Goal: Entertainment & Leisure: Consume media (video, audio)

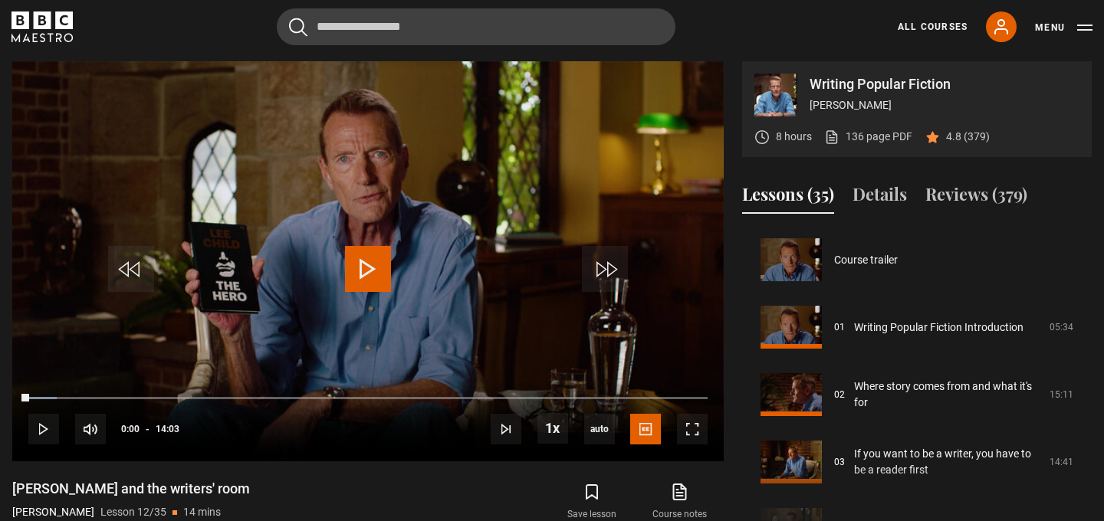
scroll to position [742, 0]
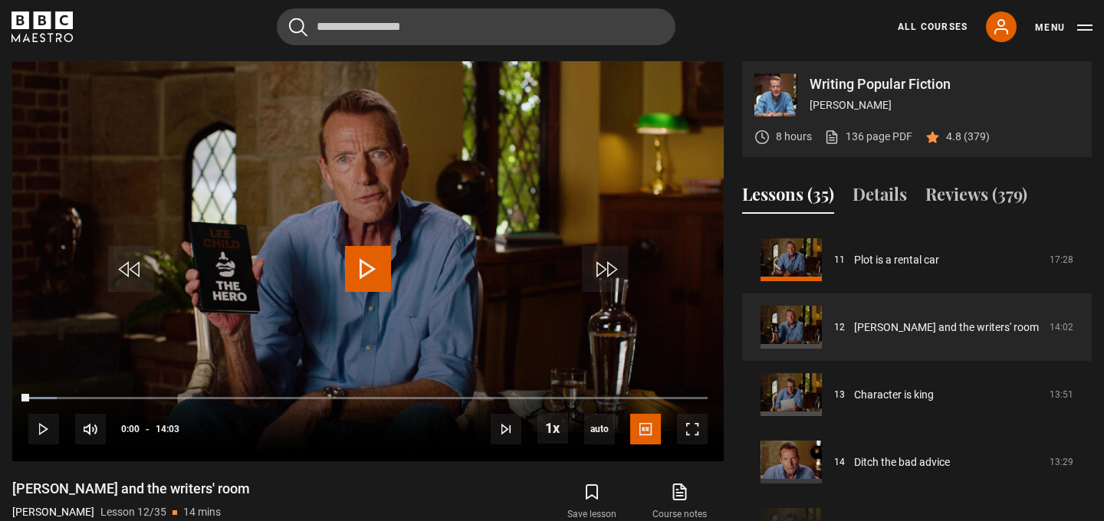
click at [44, 36] on icon "BBC Maestro" at bounding box center [42, 27] width 61 height 31
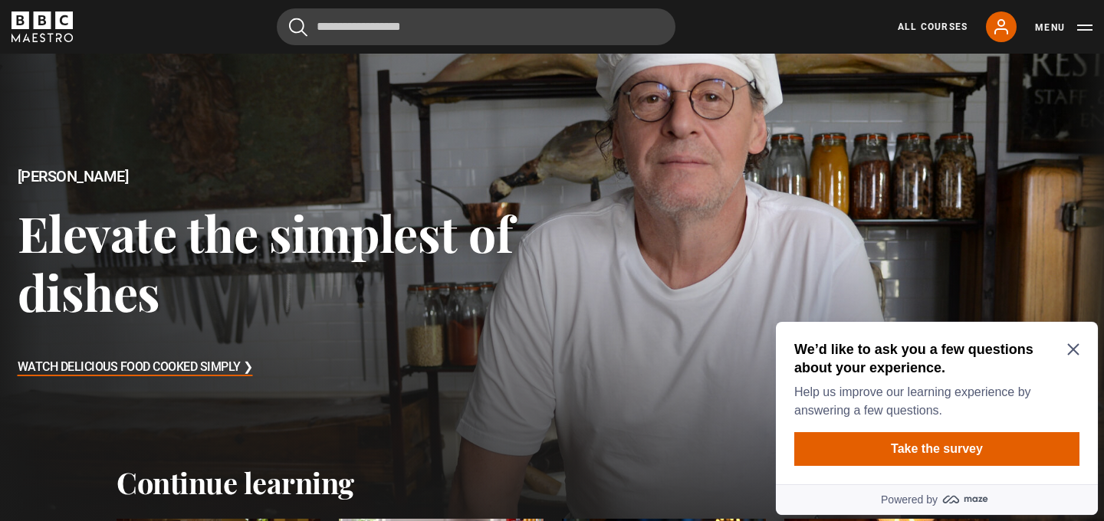
scroll to position [182, 0]
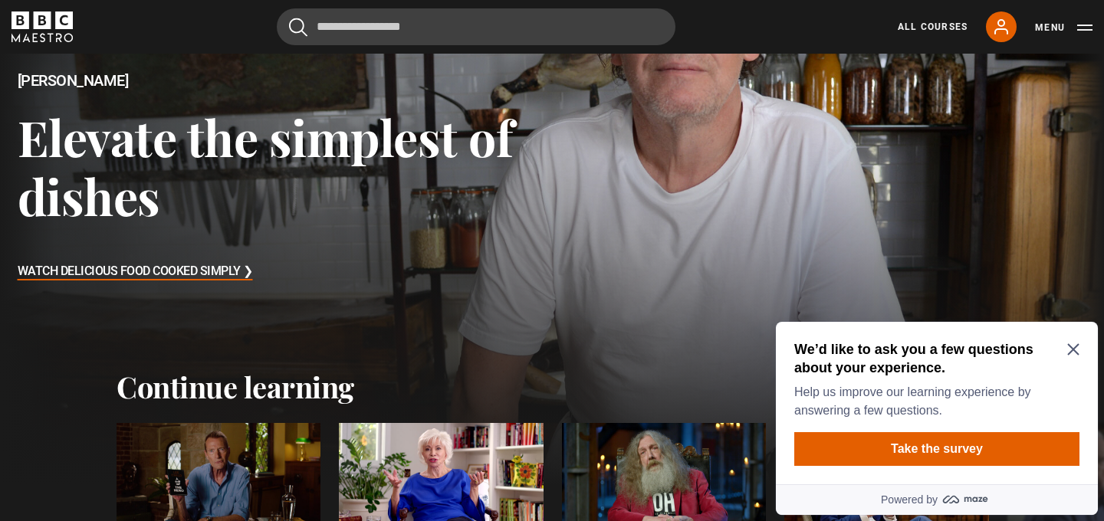
click at [1069, 350] on icon "Close Maze Prompt" at bounding box center [1073, 349] width 12 height 12
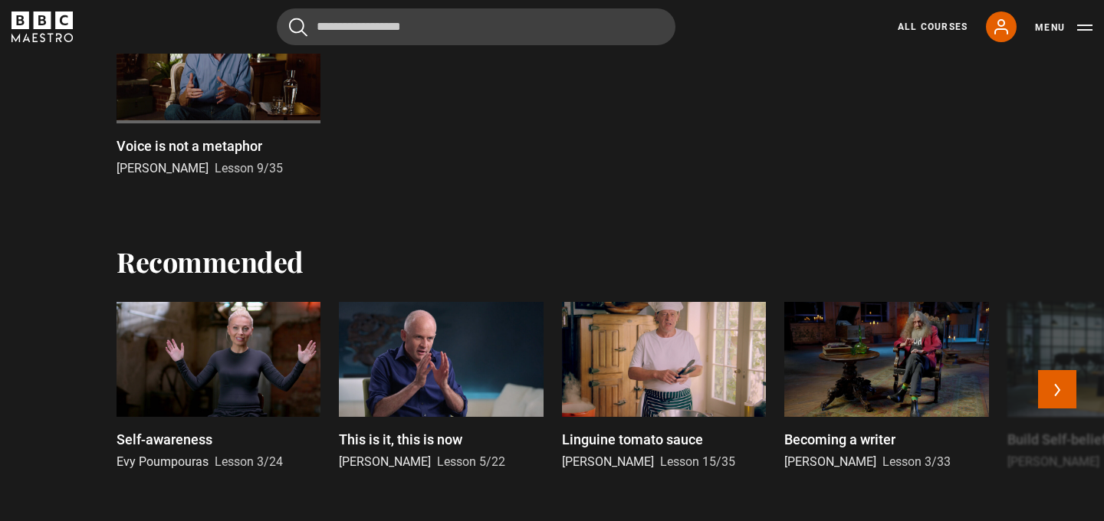
scroll to position [918, 0]
click at [1057, 379] on button "Next" at bounding box center [1057, 390] width 38 height 38
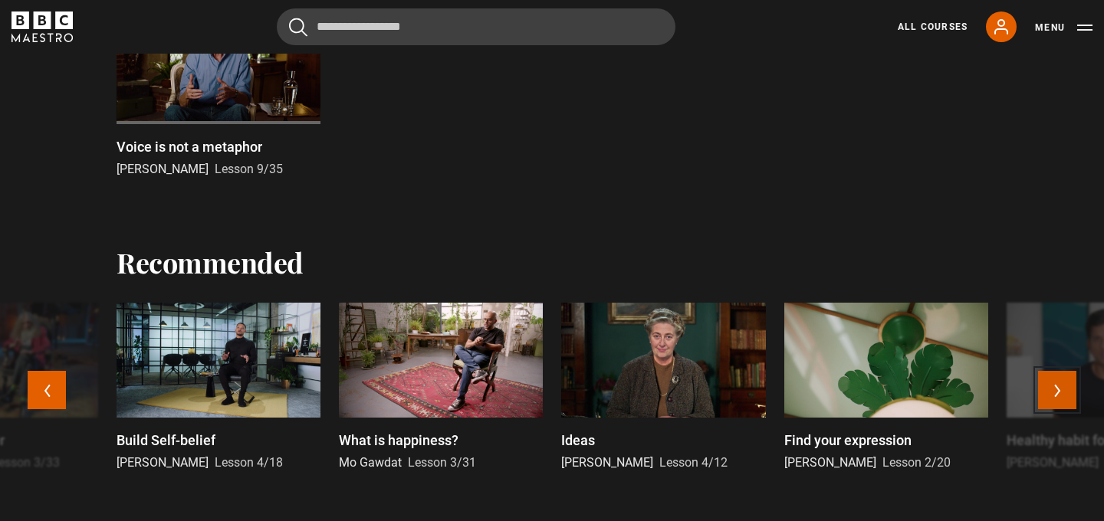
click at [1057, 379] on button "Next" at bounding box center [1057, 390] width 38 height 38
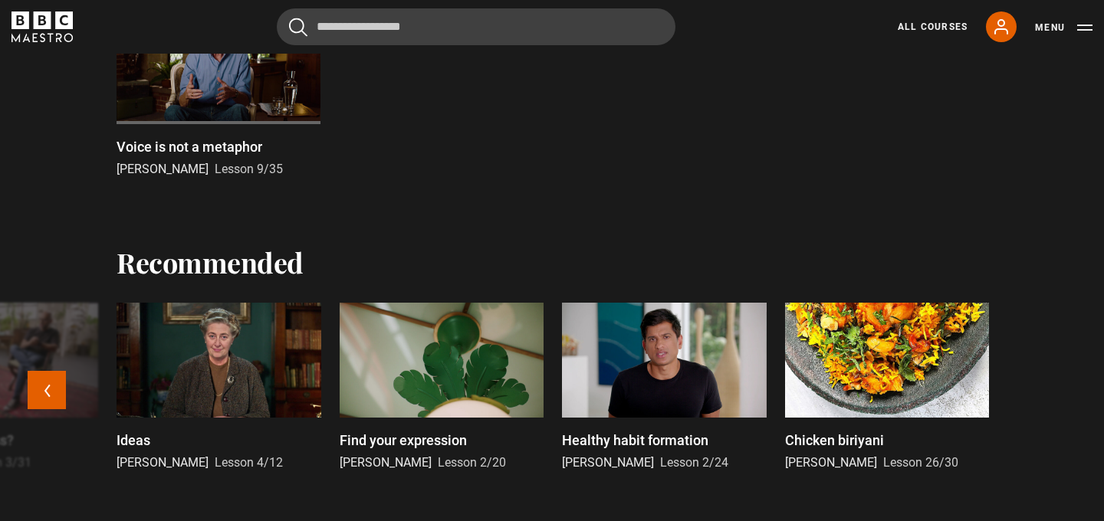
click at [1057, 379] on div "Self-awareness Evy Poumpouras Lesson 3/24 This is it, this is now Oliver Burkem…" at bounding box center [552, 400] width 1104 height 194
click at [665, 439] on p "Healthy habit formation" at bounding box center [635, 440] width 146 height 21
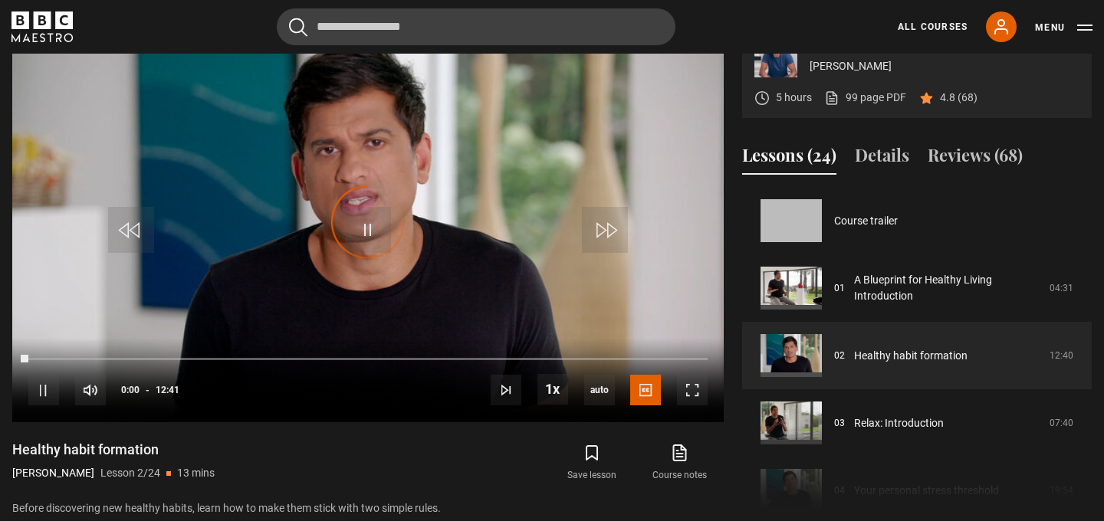
scroll to position [67, 0]
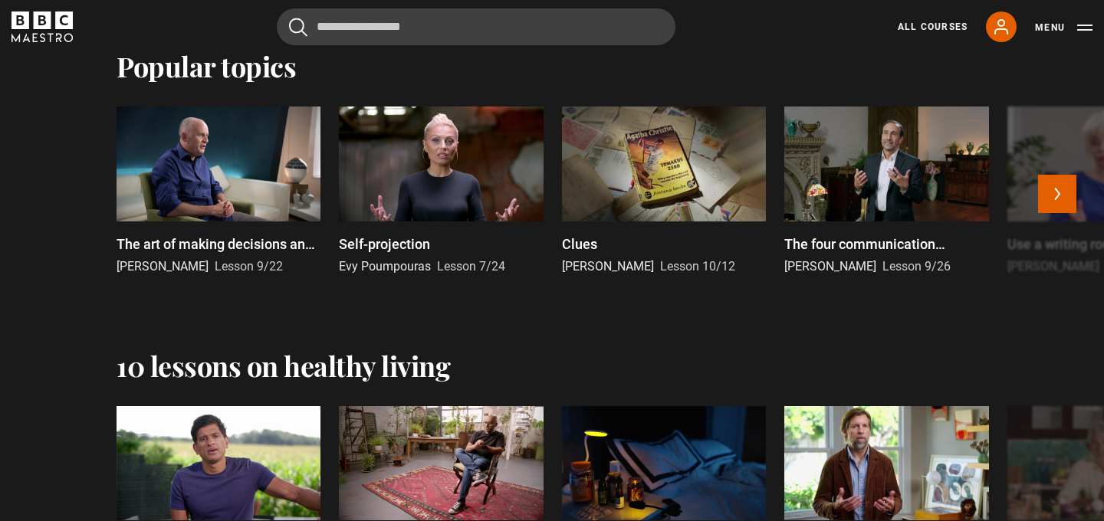
scroll to position [1409, 0]
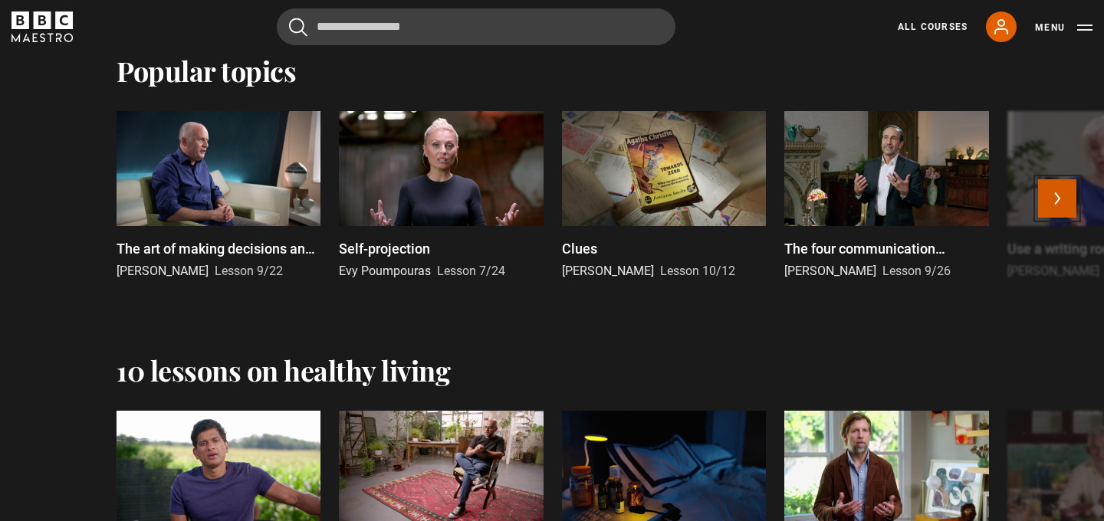
click at [1051, 192] on button "Next" at bounding box center [1057, 198] width 38 height 38
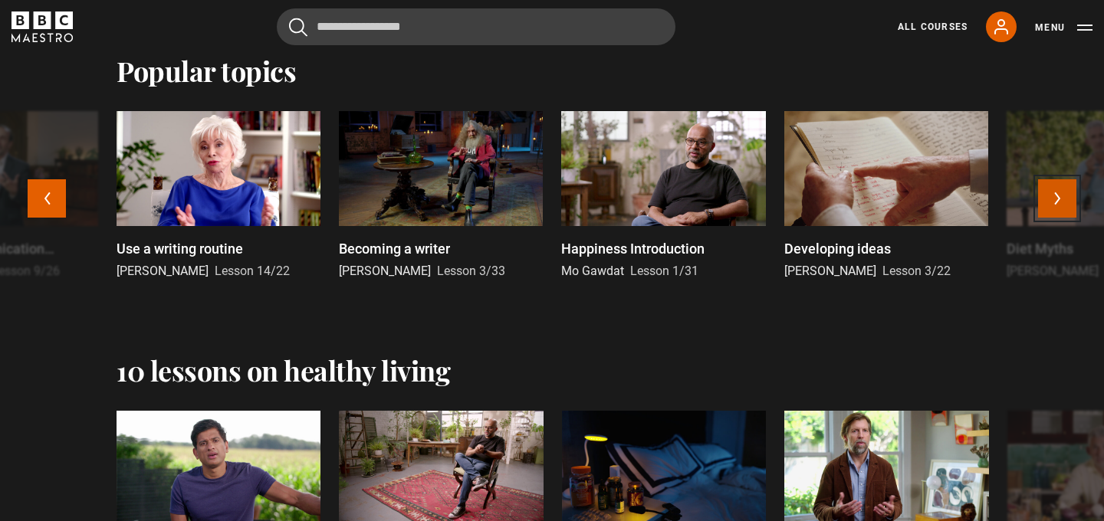
click at [1051, 192] on button "Next" at bounding box center [1057, 198] width 38 height 38
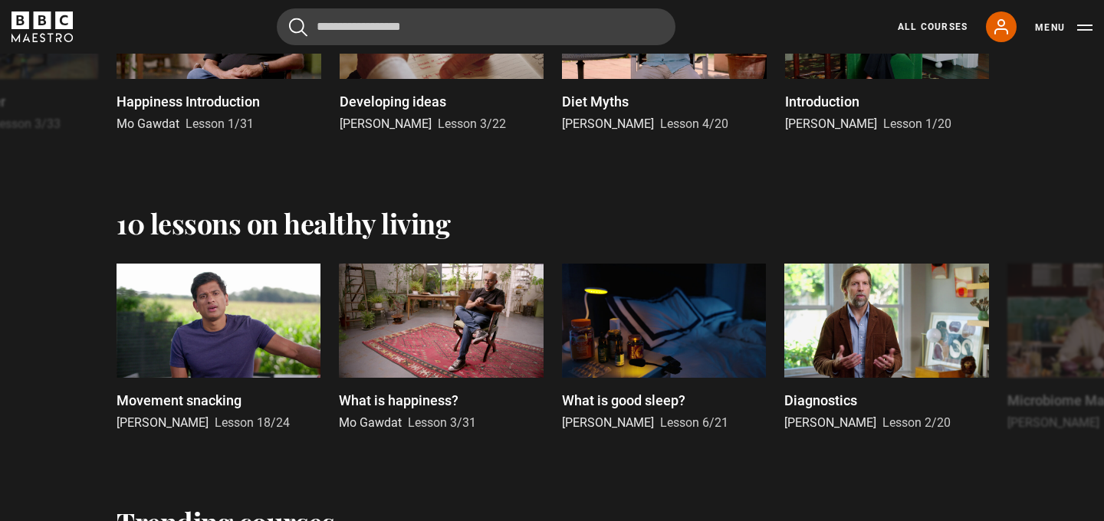
scroll to position [1558, 0]
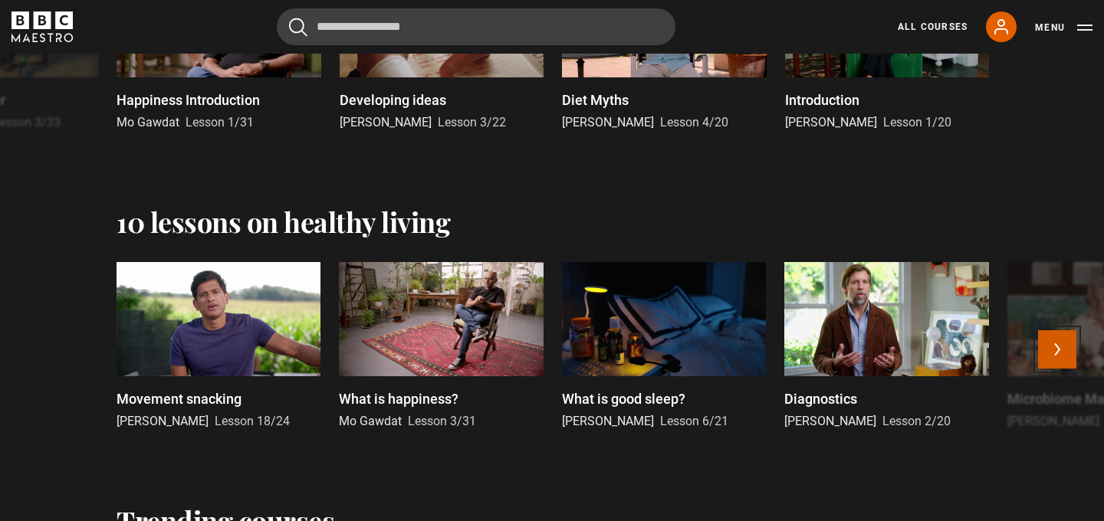
click at [1053, 350] on button "Next" at bounding box center [1057, 349] width 38 height 38
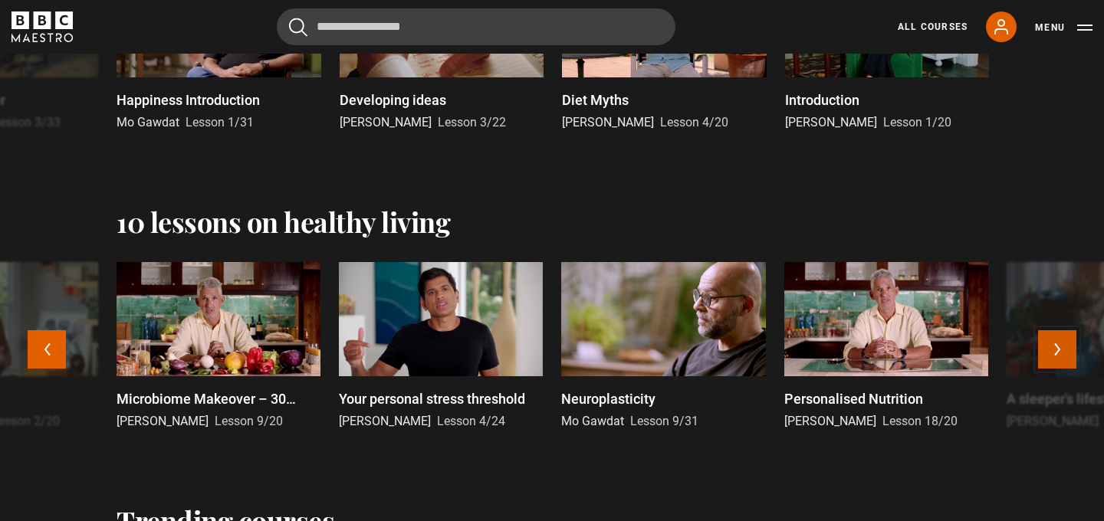
click at [1053, 350] on button "Next" at bounding box center [1057, 349] width 38 height 38
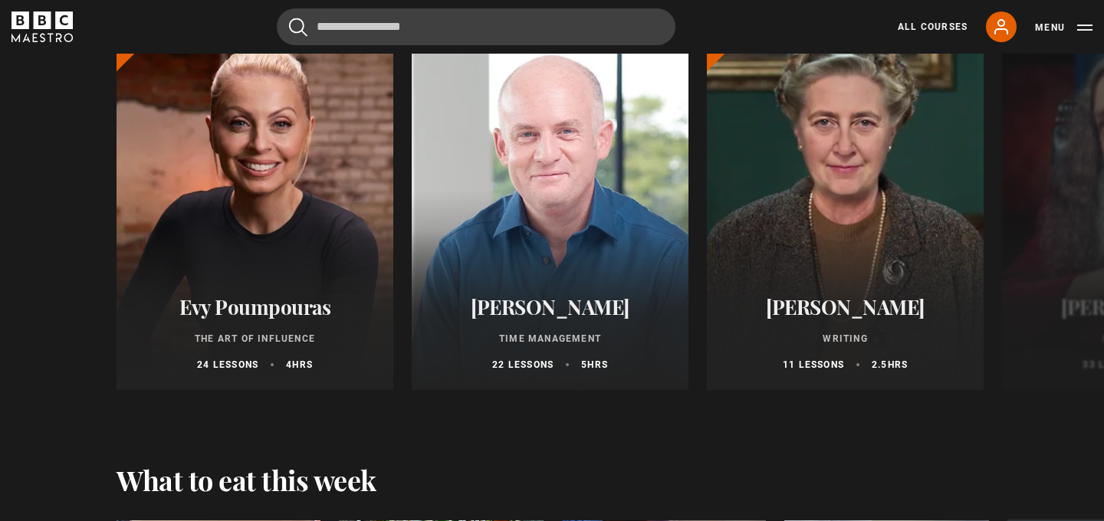
scroll to position [2102, 0]
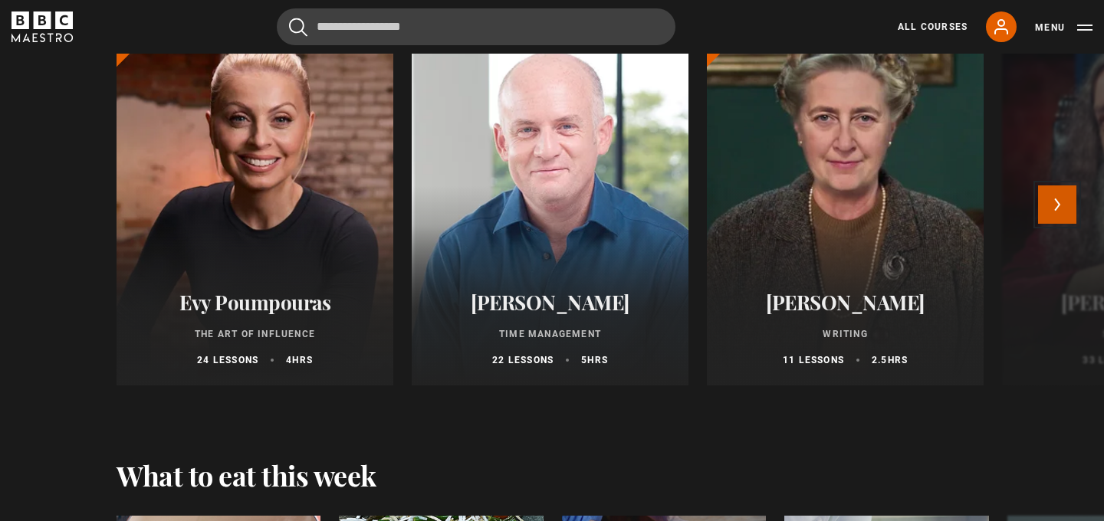
click at [1055, 205] on button "Next" at bounding box center [1057, 205] width 38 height 38
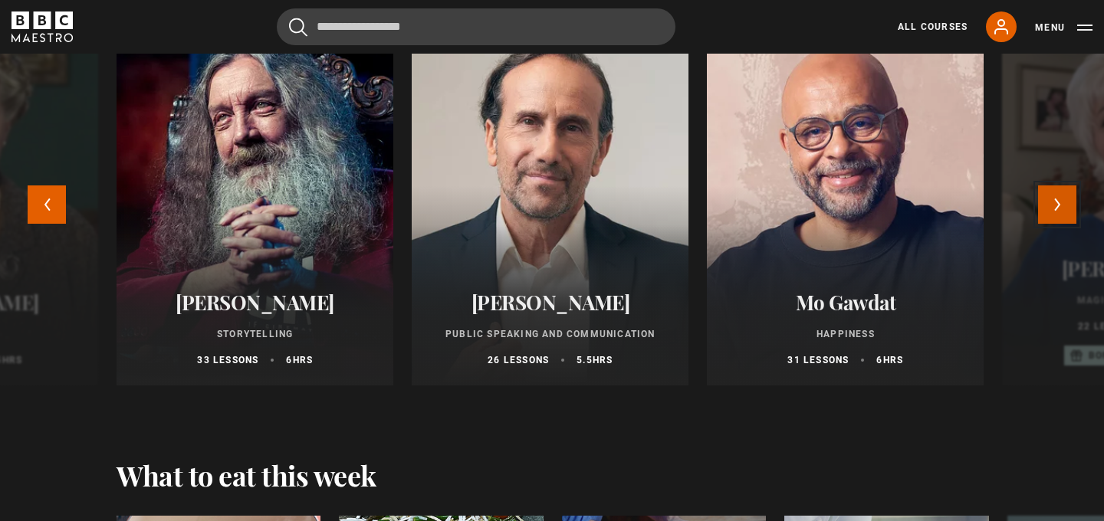
click at [1055, 205] on button "Next" at bounding box center [1057, 205] width 38 height 38
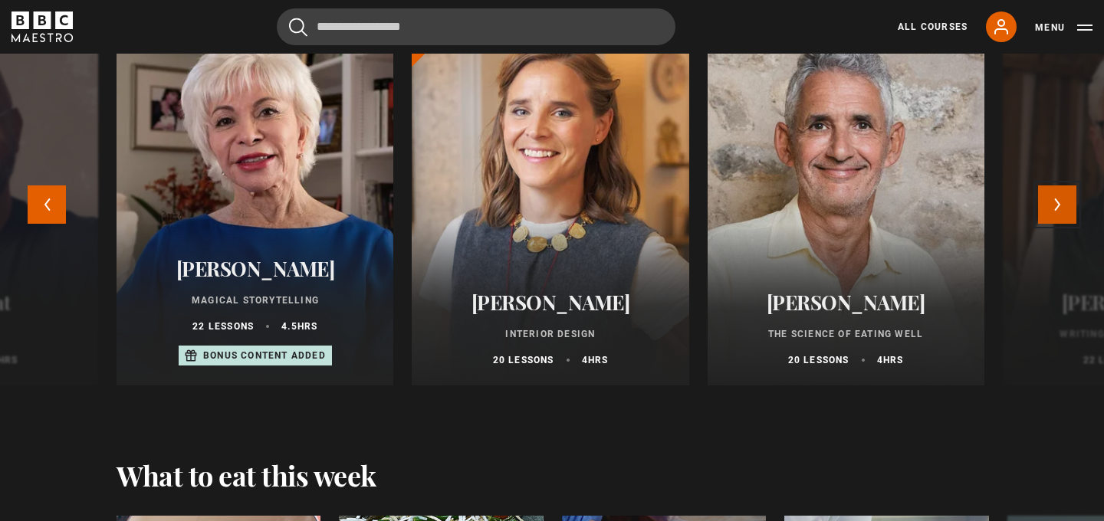
click at [1055, 205] on button "Next" at bounding box center [1057, 205] width 38 height 38
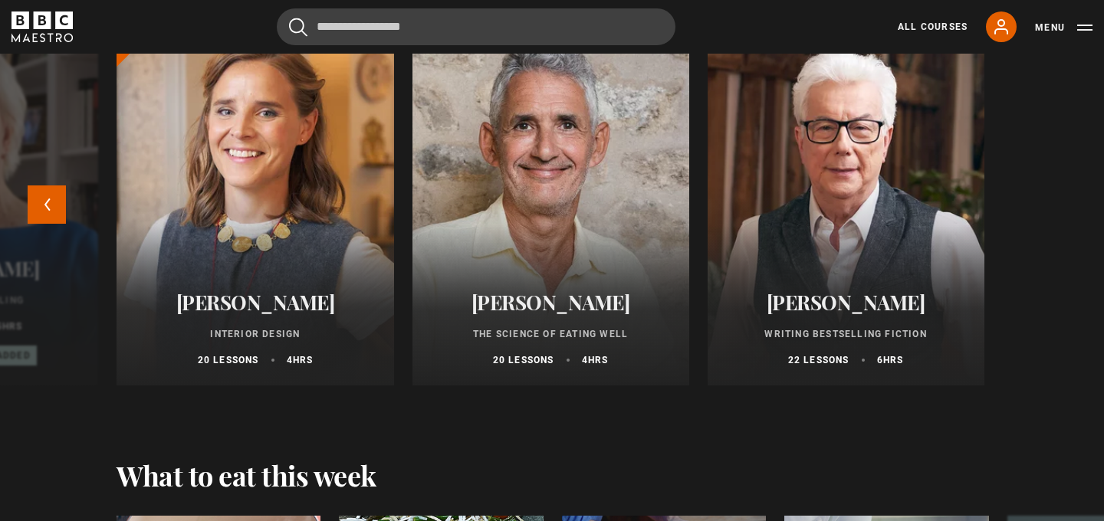
click at [1055, 205] on div "Evy Poumpouras The Art of Influence 24 lessons 4 hrs New Oliver Burkeman Time M…" at bounding box center [552, 214] width 1104 height 393
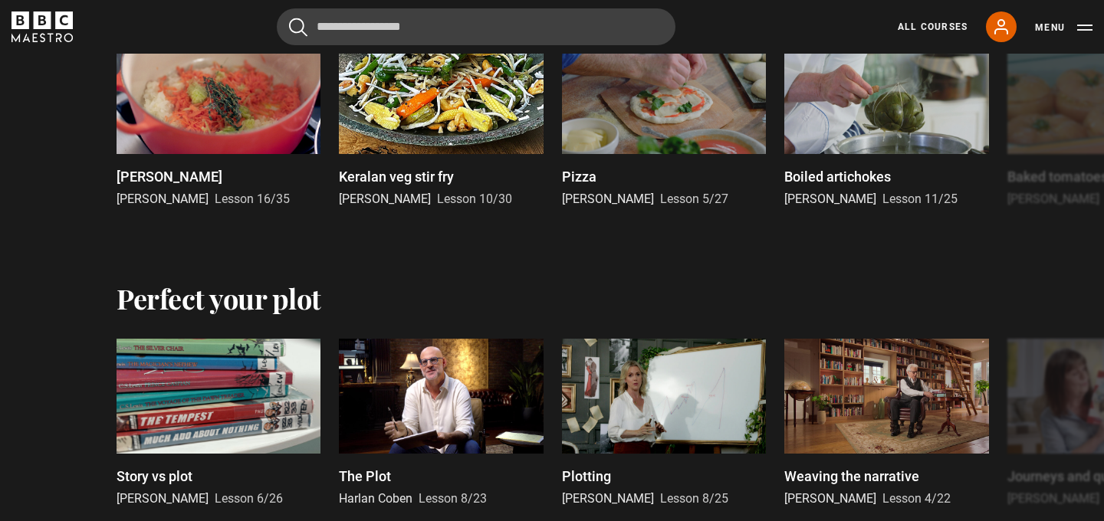
scroll to position [2582, 0]
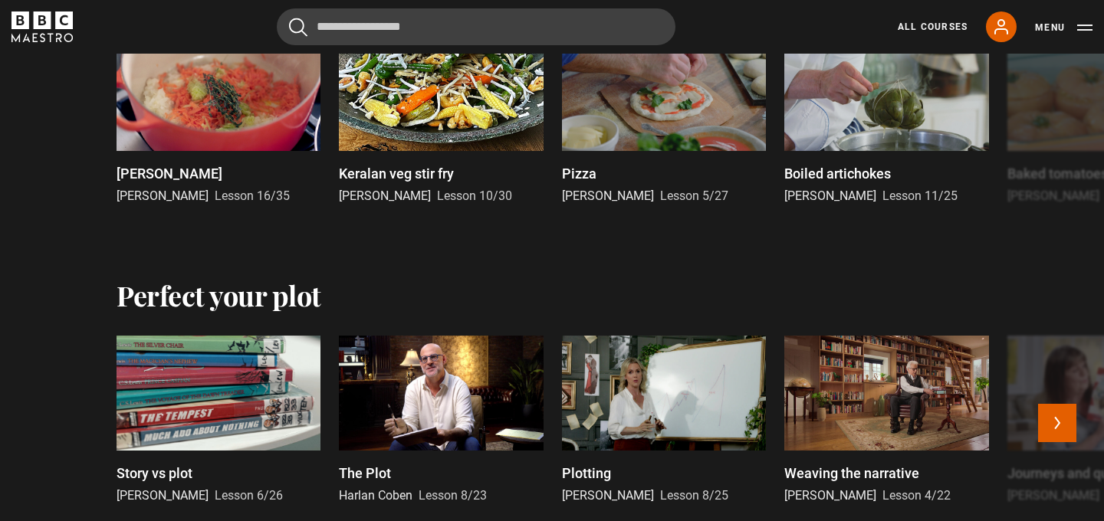
click at [623, 436] on div at bounding box center [664, 393] width 204 height 115
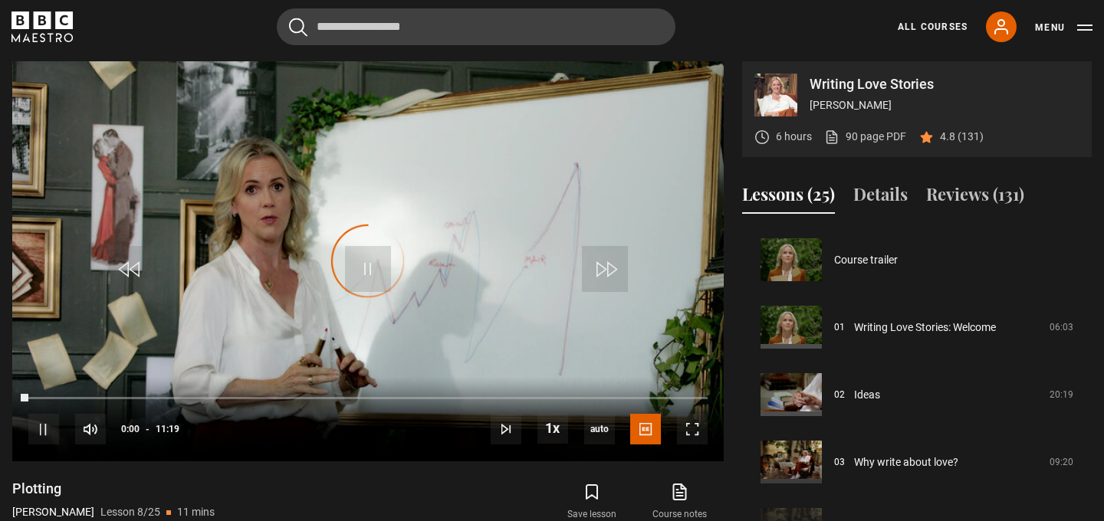
scroll to position [472, 0]
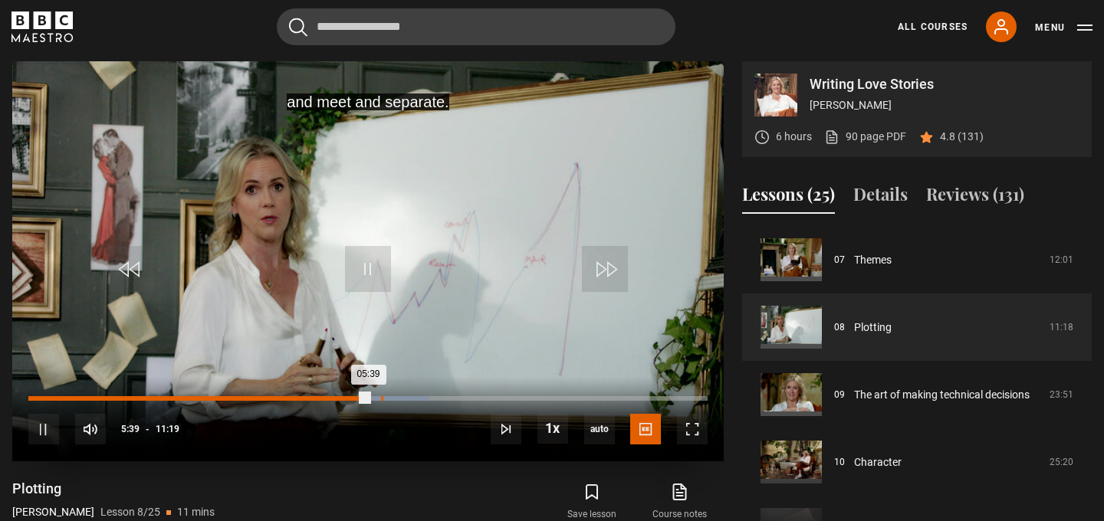
click at [381, 396] on div "05:52" at bounding box center [382, 398] width 2 height 5
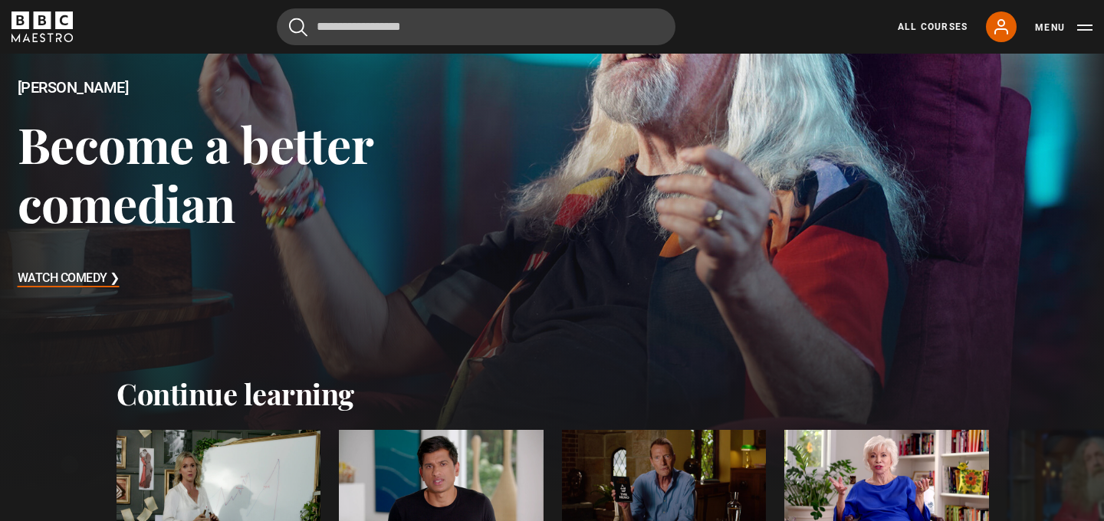
scroll to position [192, 0]
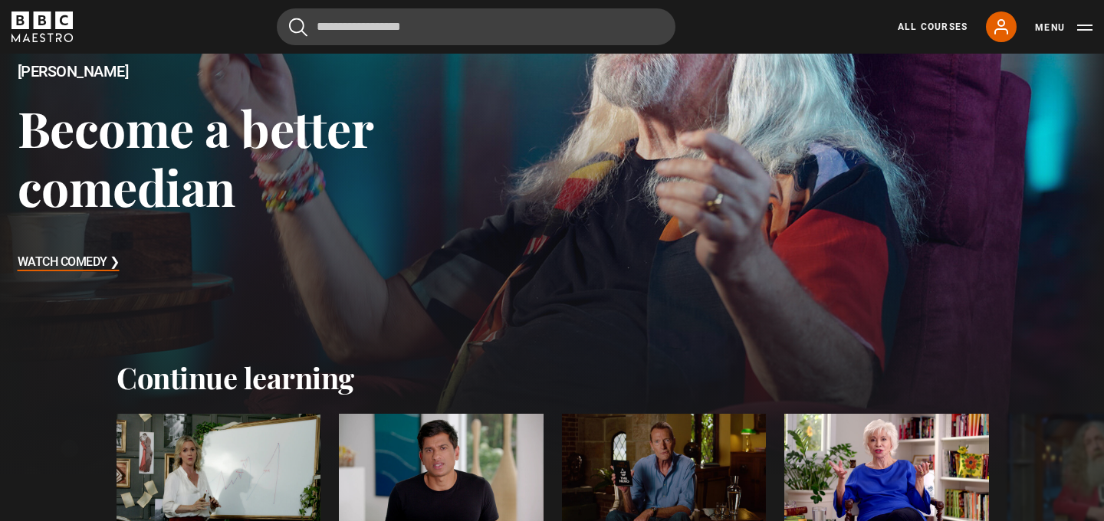
click at [87, 258] on h3 "Watch Comedy ❯" at bounding box center [69, 262] width 102 height 23
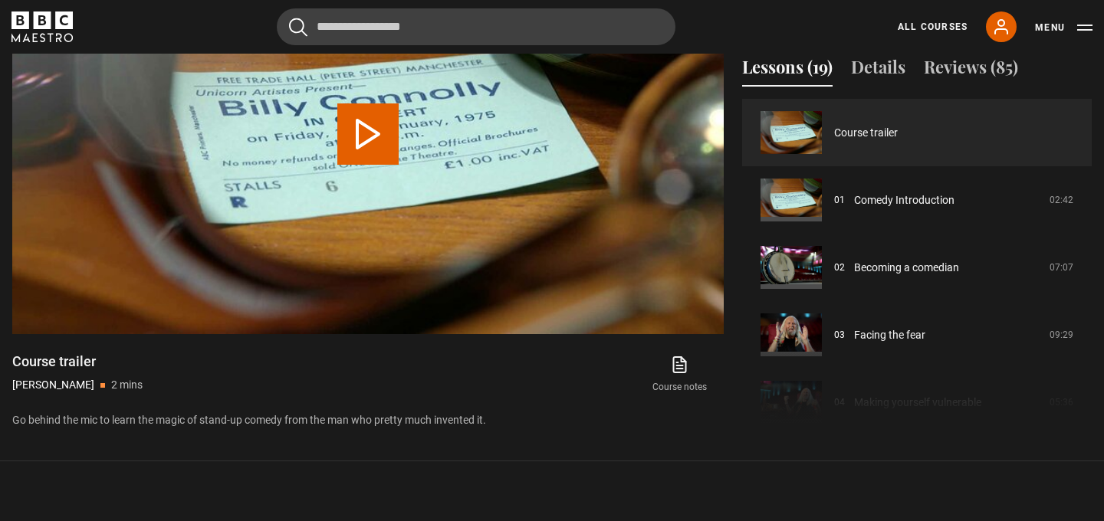
scroll to position [754, 0]
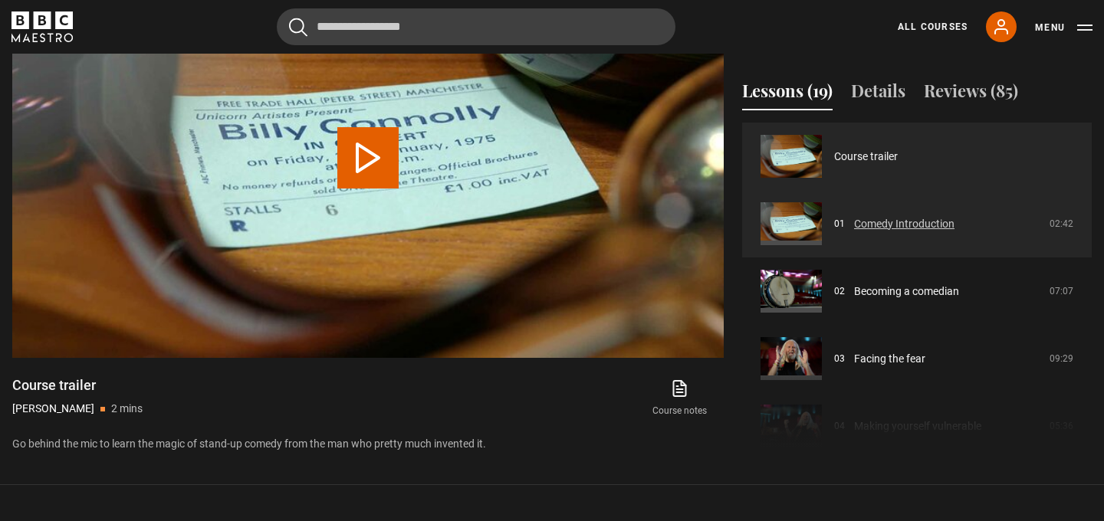
click at [889, 216] on link "Comedy Introduction" at bounding box center [904, 224] width 100 height 16
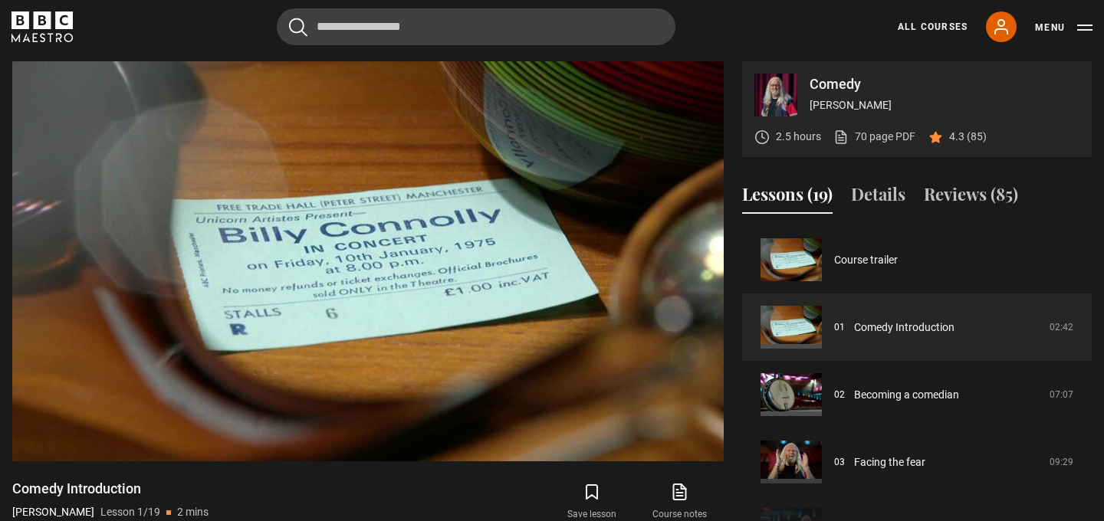
click at [889, 216] on div "Lessons (19) Details Reviews (85)" at bounding box center [917, 201] width 350 height 38
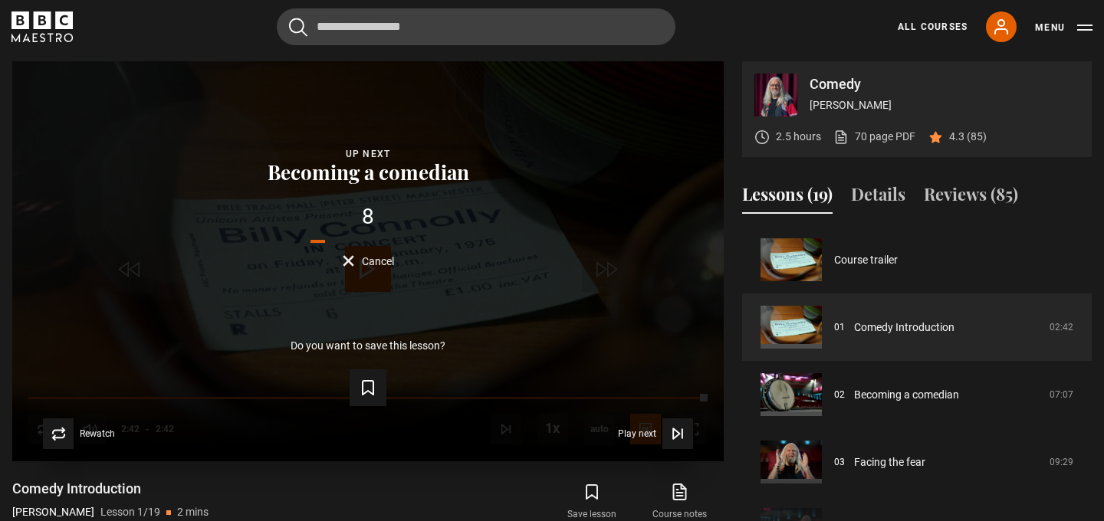
click at [617, 297] on div "Lesson Completed Up next Becoming a comedian 8 Cancel Do you want to save this …" at bounding box center [368, 261] width 712 height 400
click at [48, 38] on icon "BBC Maestro" at bounding box center [42, 27] width 61 height 31
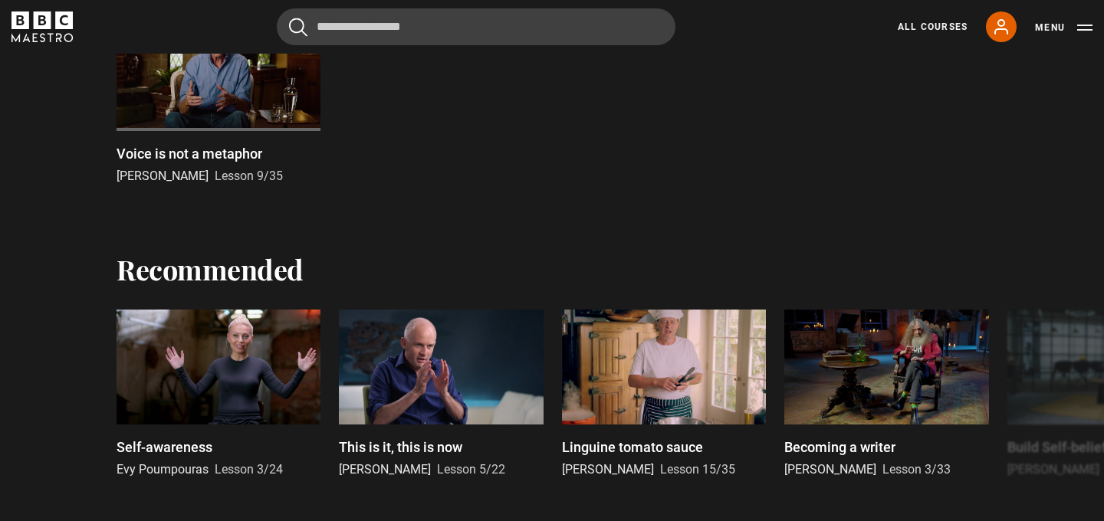
scroll to position [914, 0]
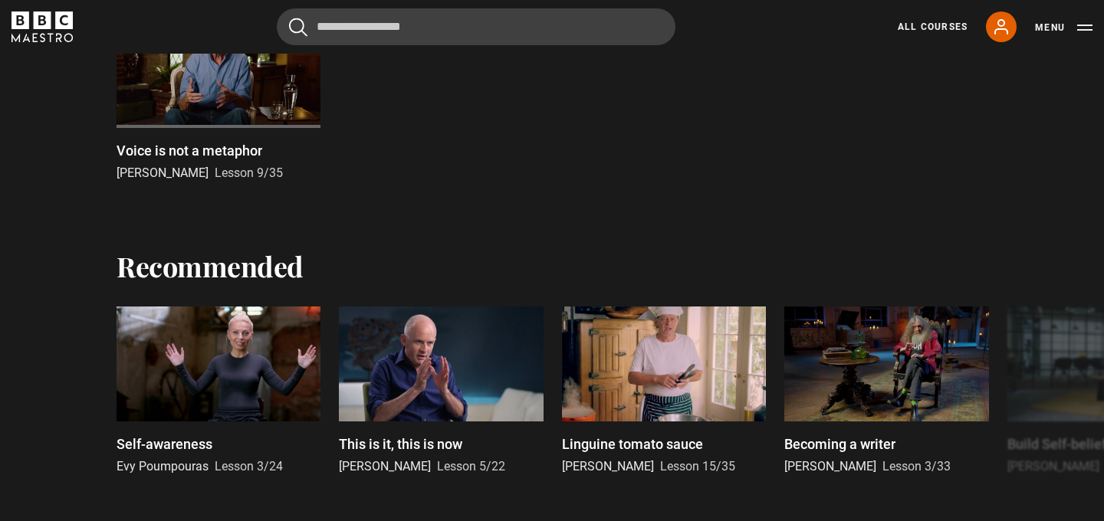
click at [547, 212] on div "Saved Voice is not a metaphor [PERSON_NAME] Lesson 9/35 Previous Next" at bounding box center [552, 104] width 1104 height 291
click at [938, 25] on link "All Courses" at bounding box center [933, 27] width 70 height 14
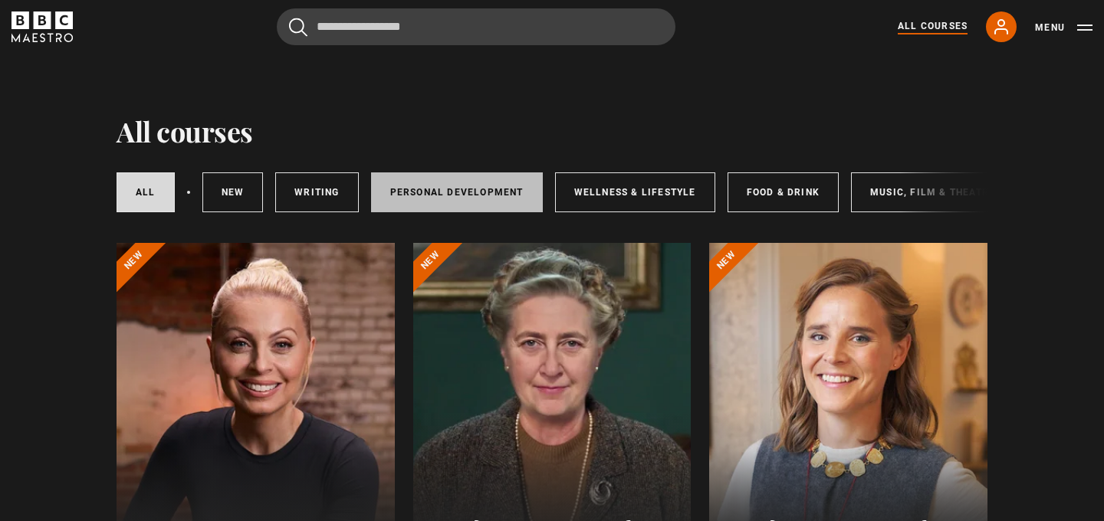
click at [468, 194] on link "Personal Development" at bounding box center [457, 193] width 172 height 40
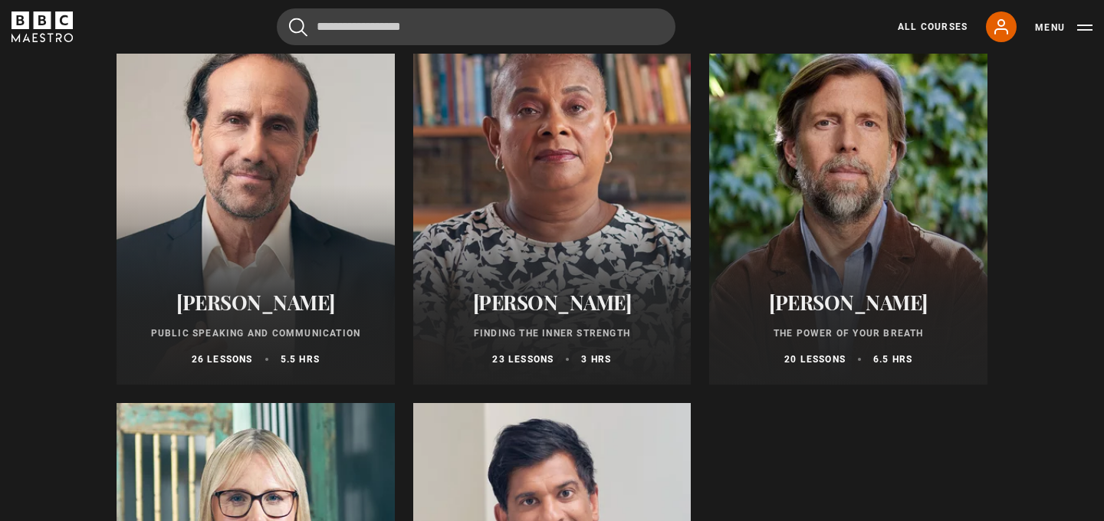
scroll to position [612, 0]
click at [541, 330] on p "Finding the Inner Strength" at bounding box center [553, 334] width 242 height 14
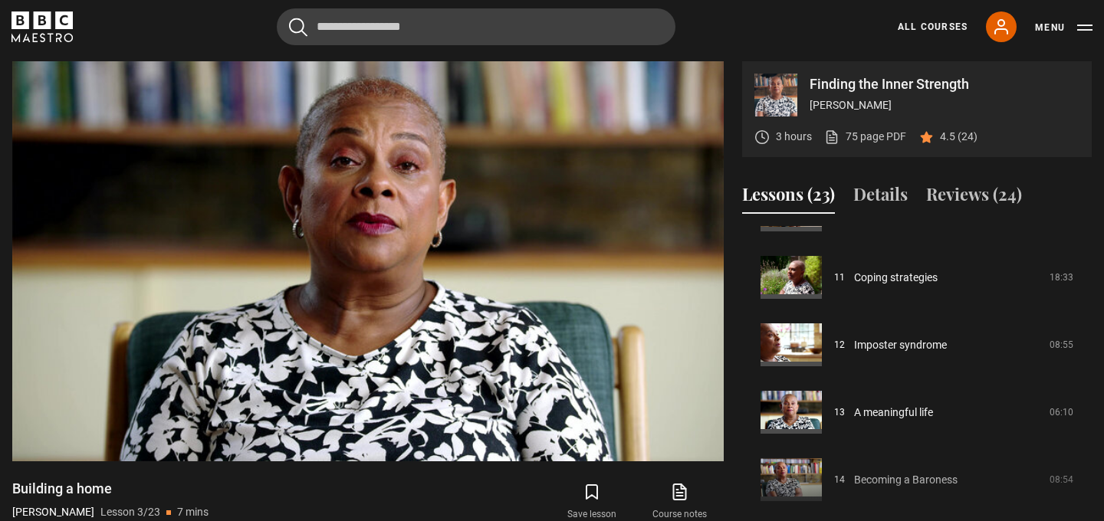
scroll to position [728, 0]
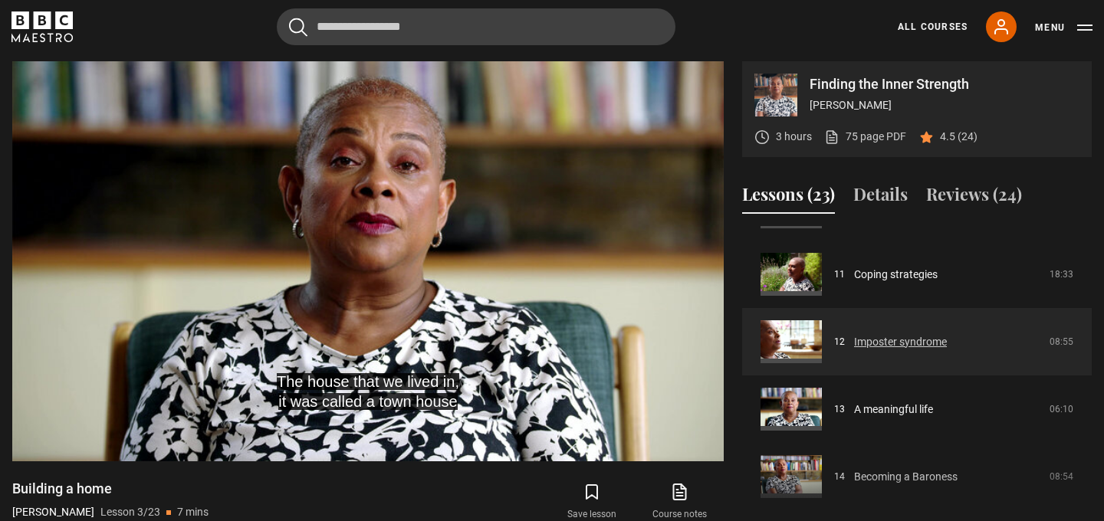
click at [877, 346] on link "Imposter syndrome" at bounding box center [900, 342] width 93 height 16
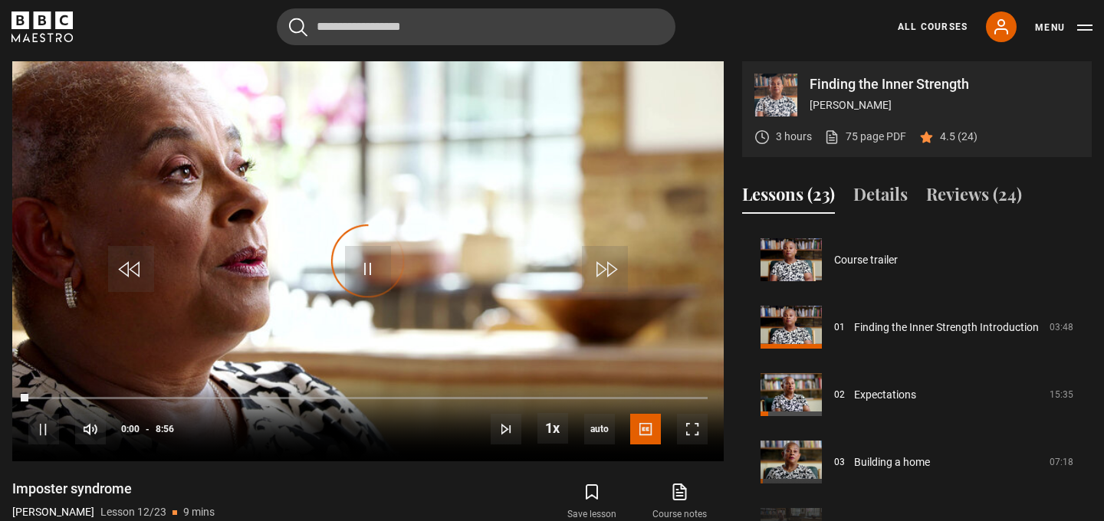
scroll to position [742, 0]
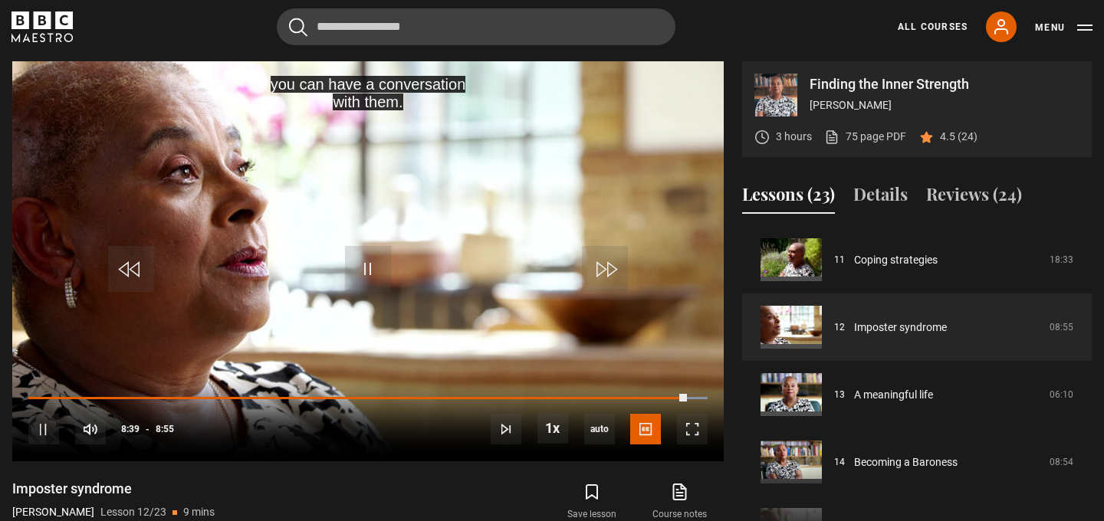
click at [61, 33] on icon "BBC Maestro" at bounding box center [42, 27] width 61 height 31
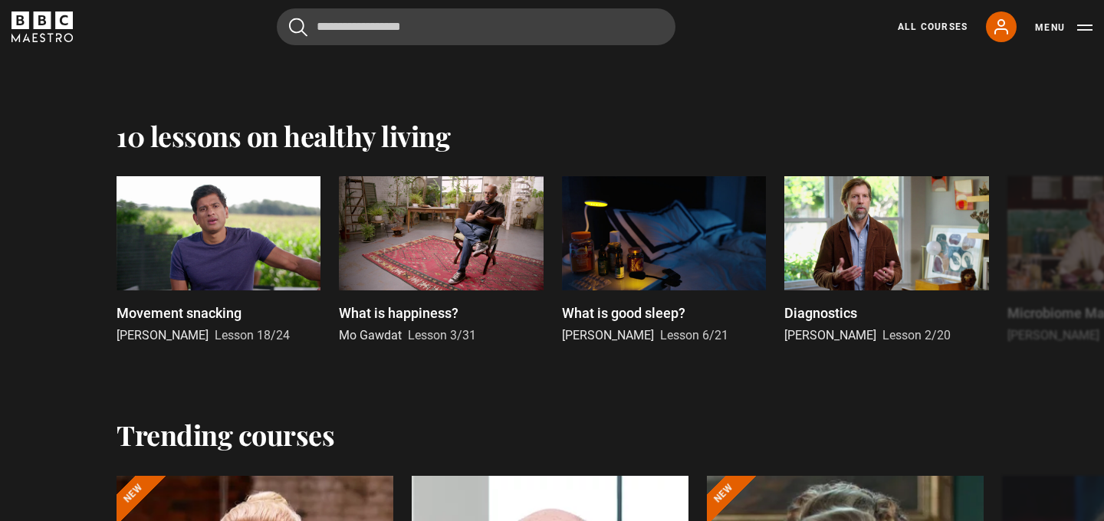
scroll to position [1646, 0]
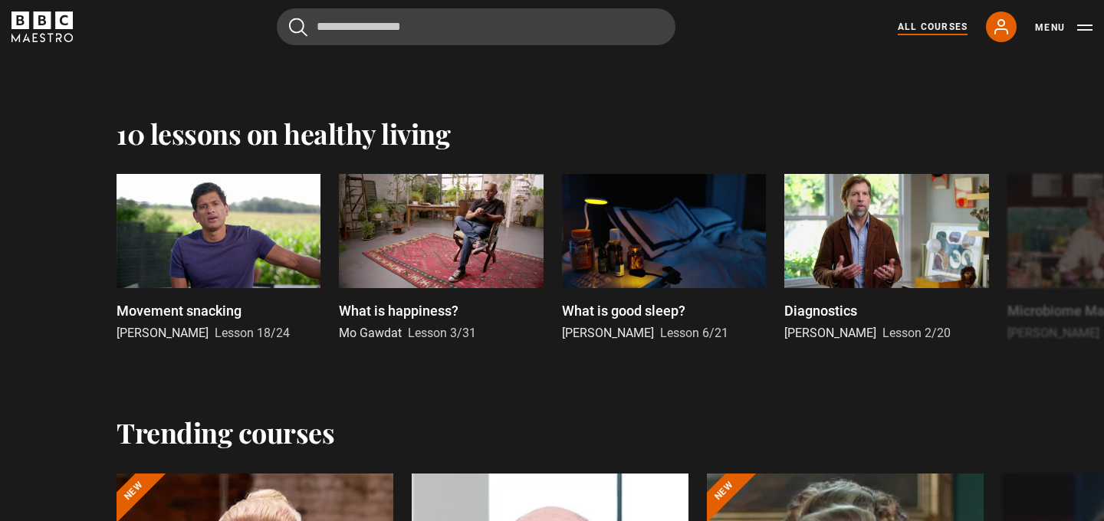
click at [961, 26] on link "All Courses" at bounding box center [933, 27] width 70 height 14
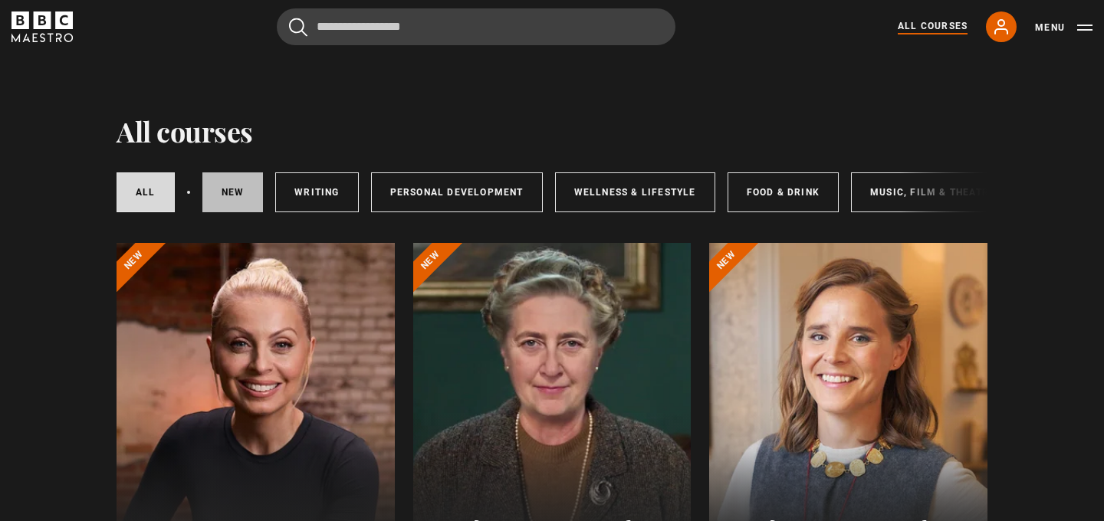
click at [248, 208] on link "New courses" at bounding box center [232, 193] width 61 height 40
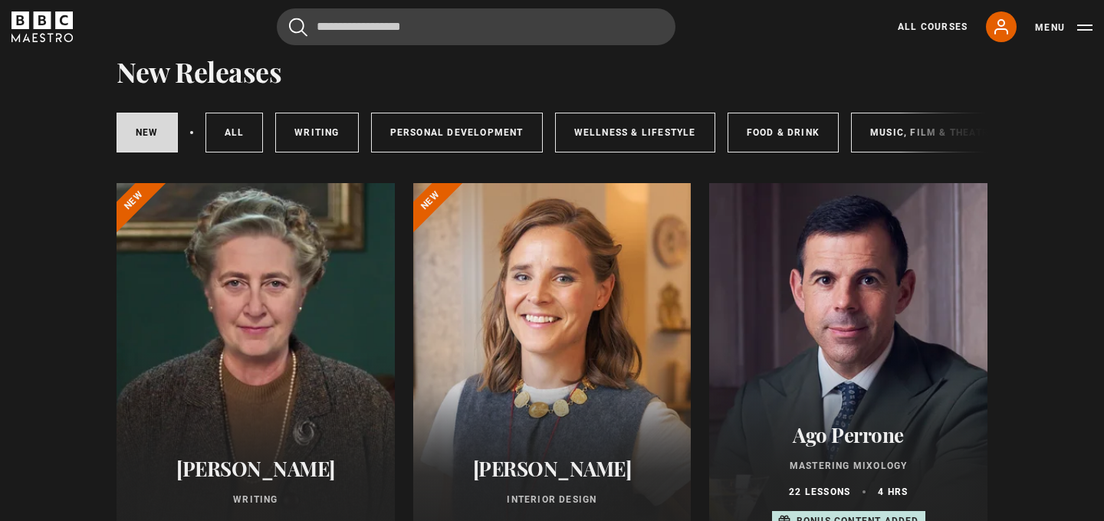
scroll to position [54, 0]
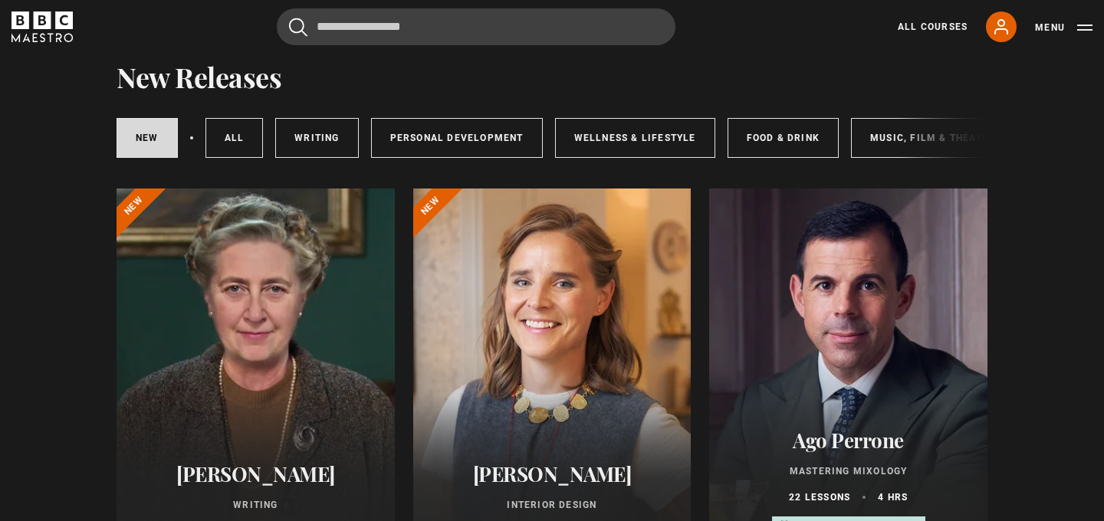
click at [925, 136] on div "New courses All courses Writing Personal Development Wellness & Lifestyle Food …" at bounding box center [552, 138] width 871 height 52
click at [898, 142] on link "Music, Film & Theatre" at bounding box center [932, 138] width 163 height 40
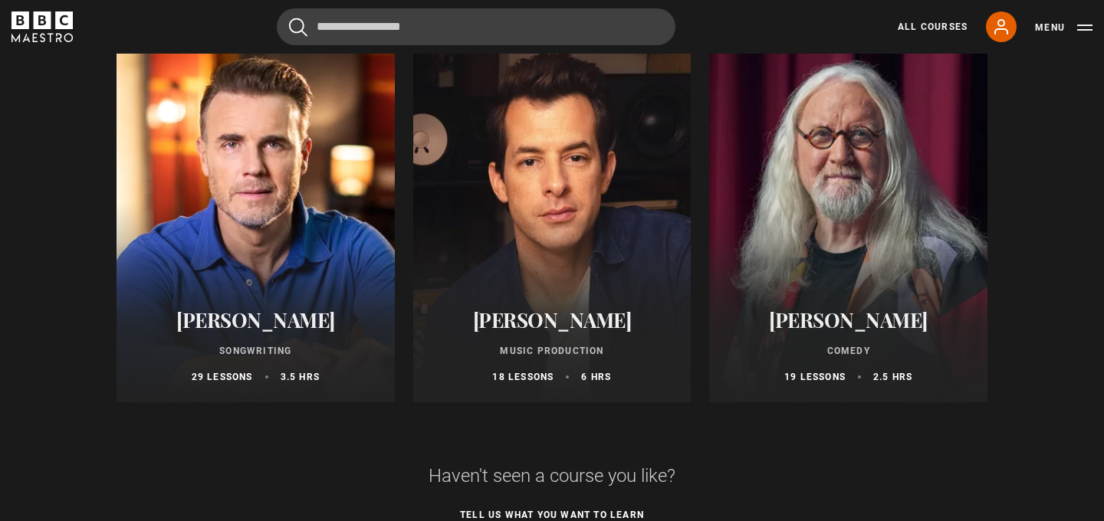
scroll to position [984, 0]
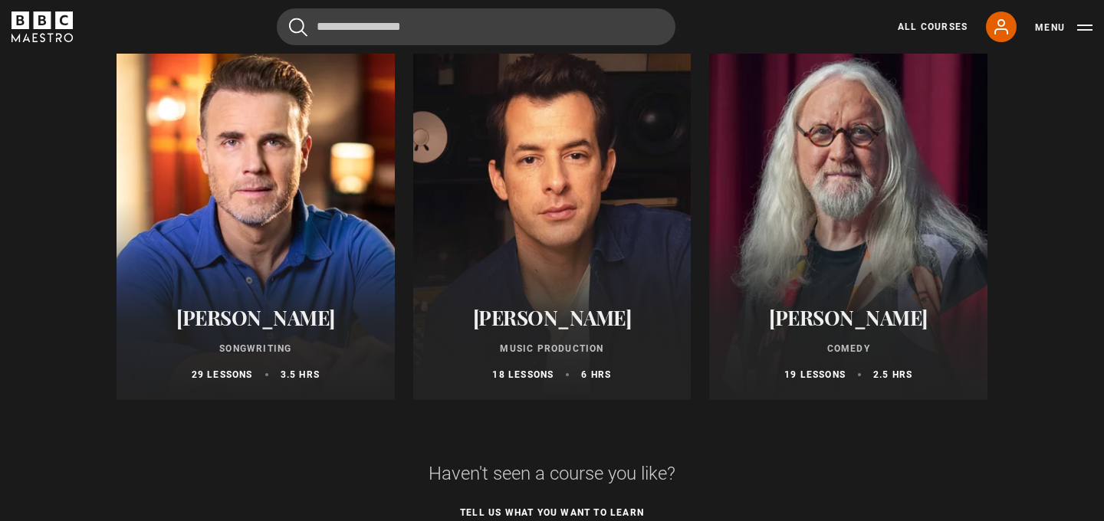
click at [626, 346] on p "Music Production" at bounding box center [553, 349] width 242 height 14
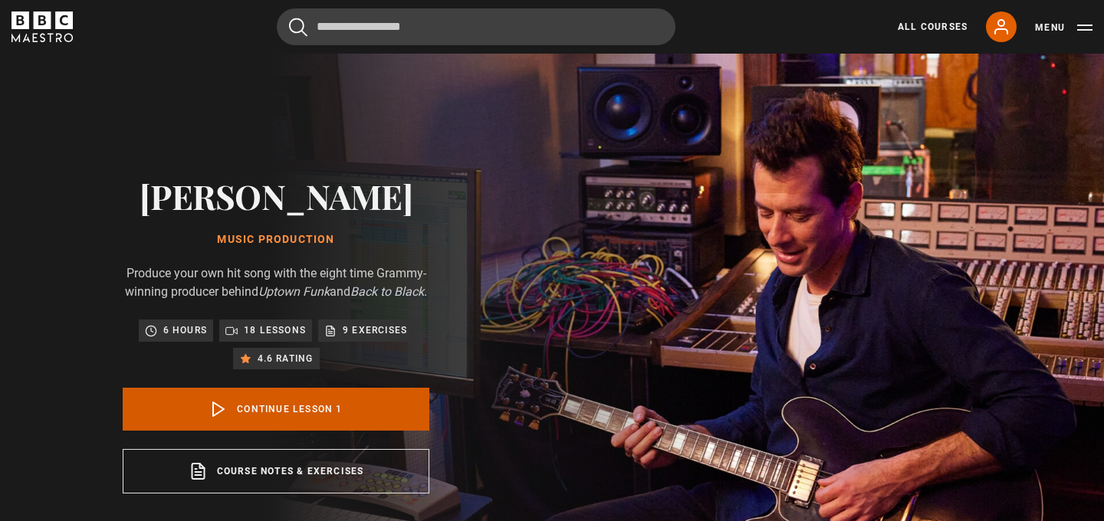
click at [327, 431] on link "Continue lesson 1" at bounding box center [276, 409] width 307 height 43
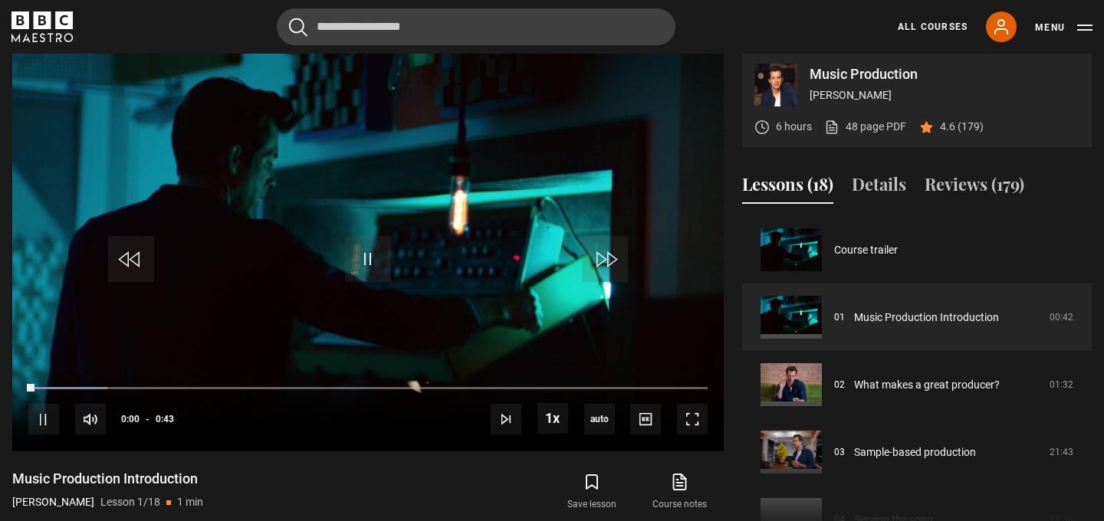
scroll to position [635, 0]
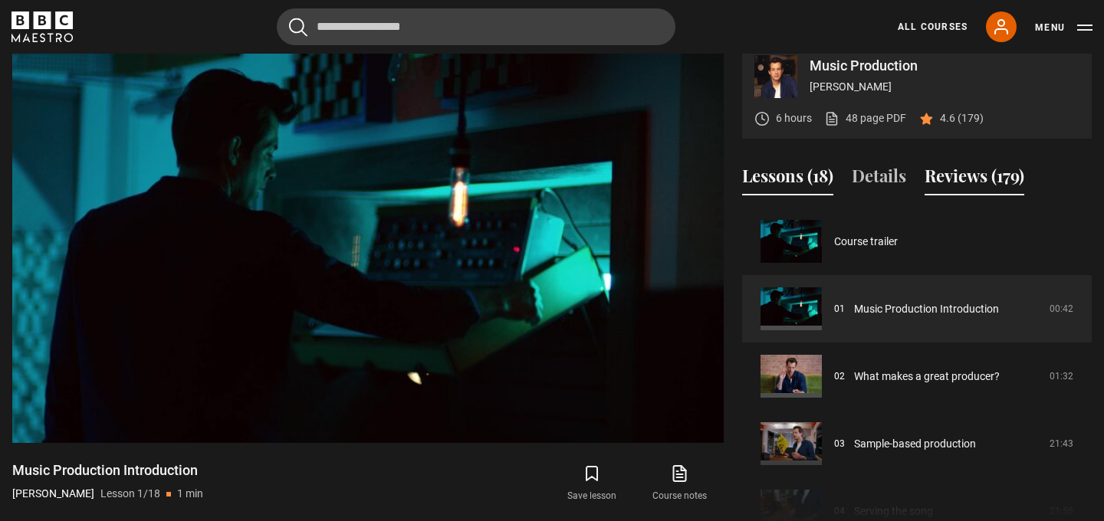
click at [955, 195] on button "Reviews (179)" at bounding box center [975, 179] width 100 height 32
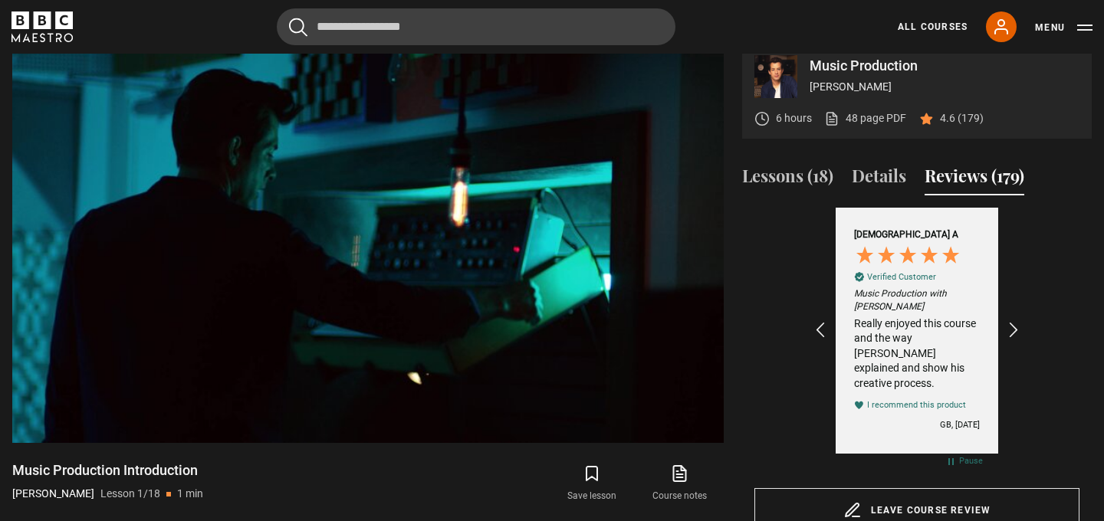
click at [955, 195] on button "Reviews (179)" at bounding box center [975, 179] width 100 height 32
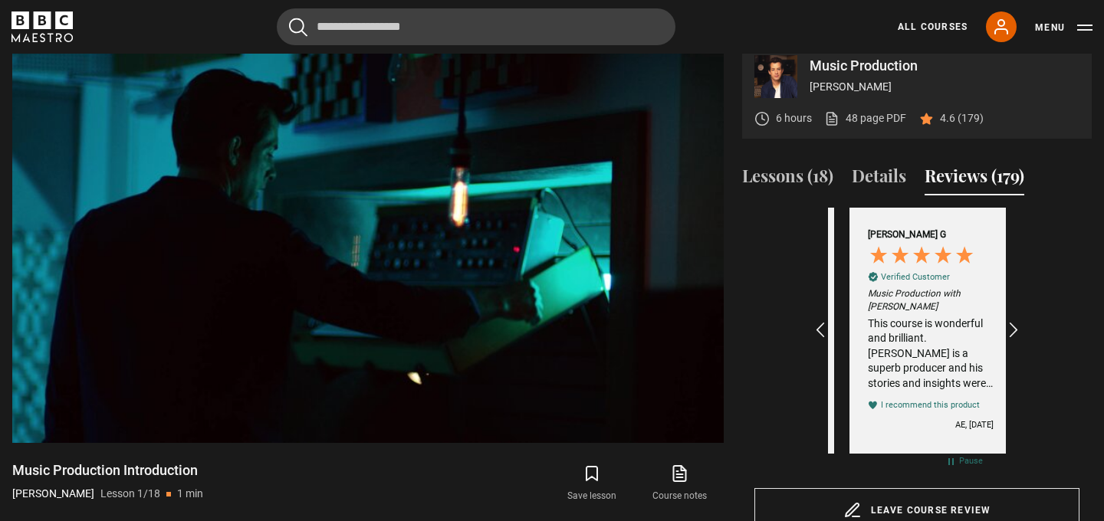
scroll to position [0, 178]
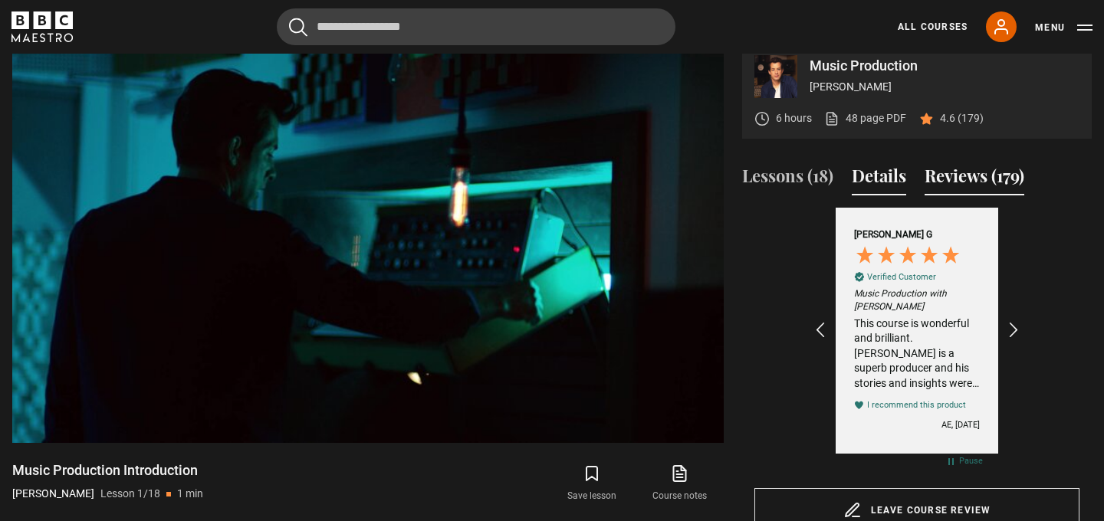
click at [886, 196] on button "Details" at bounding box center [879, 179] width 54 height 32
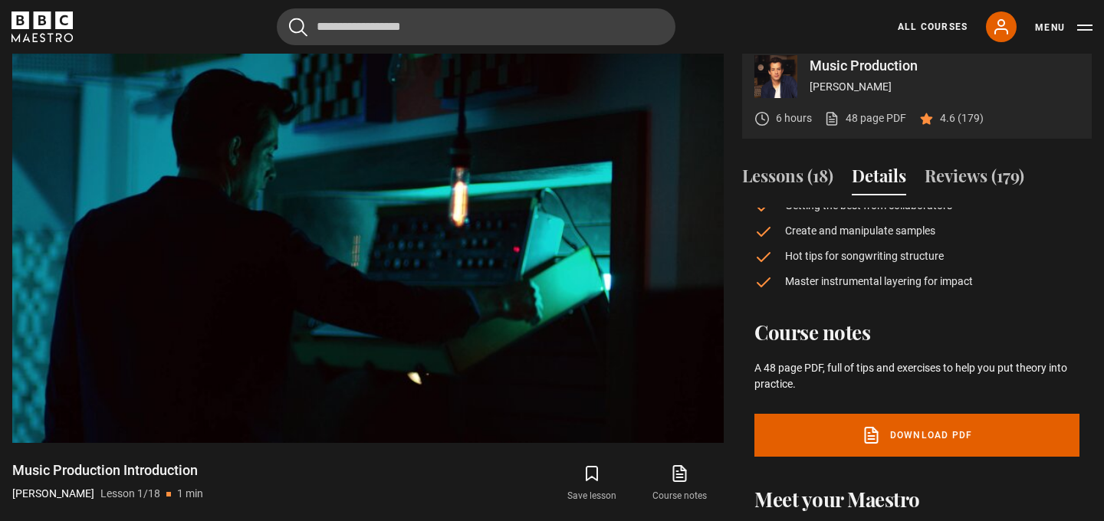
scroll to position [230, 0]
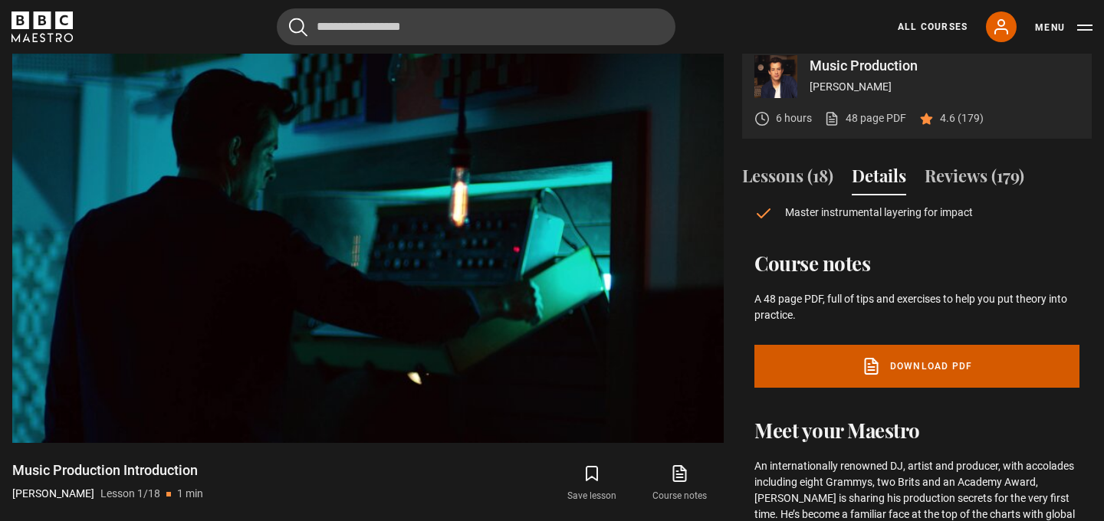
click at [925, 372] on link "Download PDF" at bounding box center [916, 366] width 325 height 43
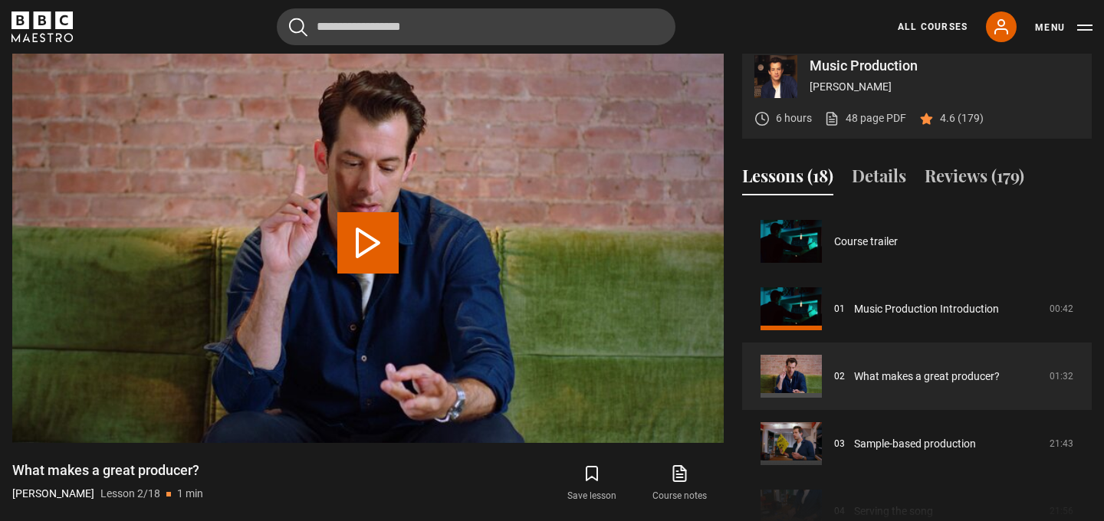
scroll to position [67, 0]
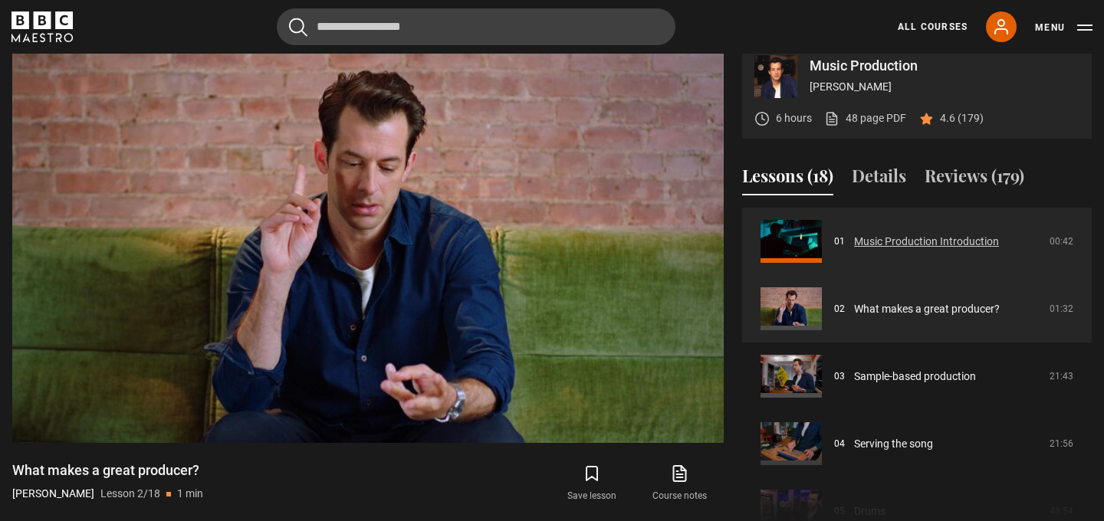
click at [899, 248] on link "Music Production Introduction" at bounding box center [926, 242] width 145 height 16
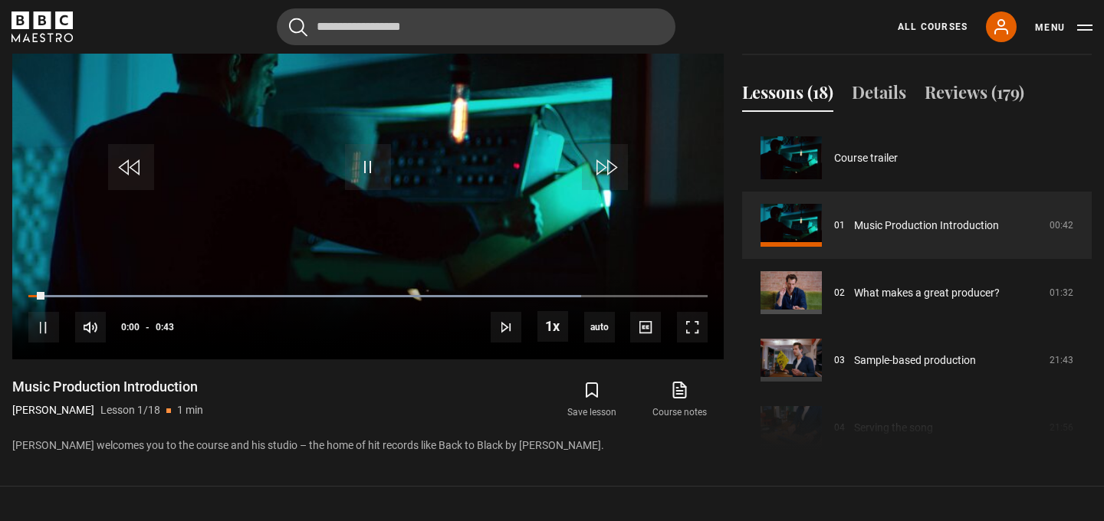
scroll to position [719, 0]
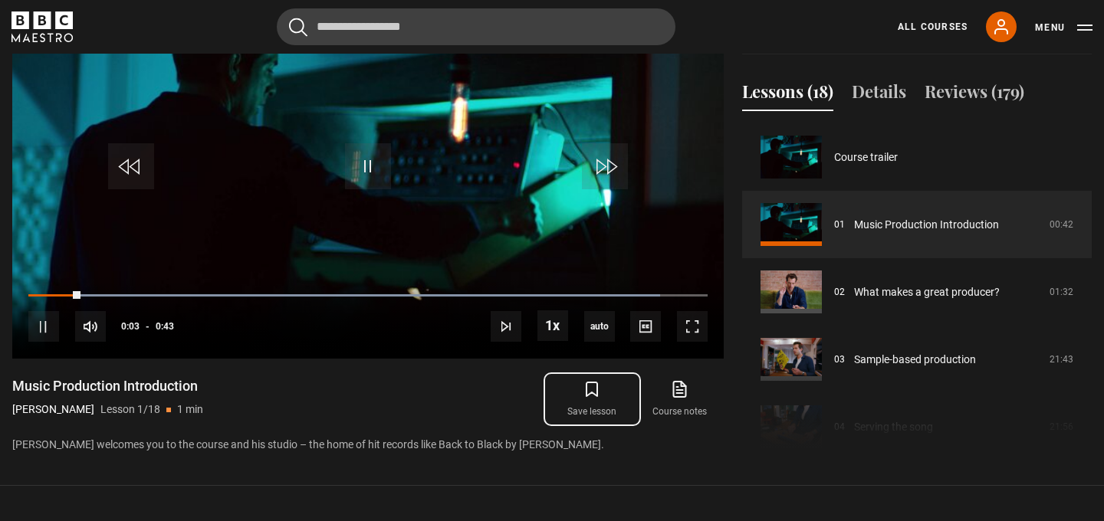
click at [600, 422] on button "Save lesson" at bounding box center [591, 399] width 87 height 44
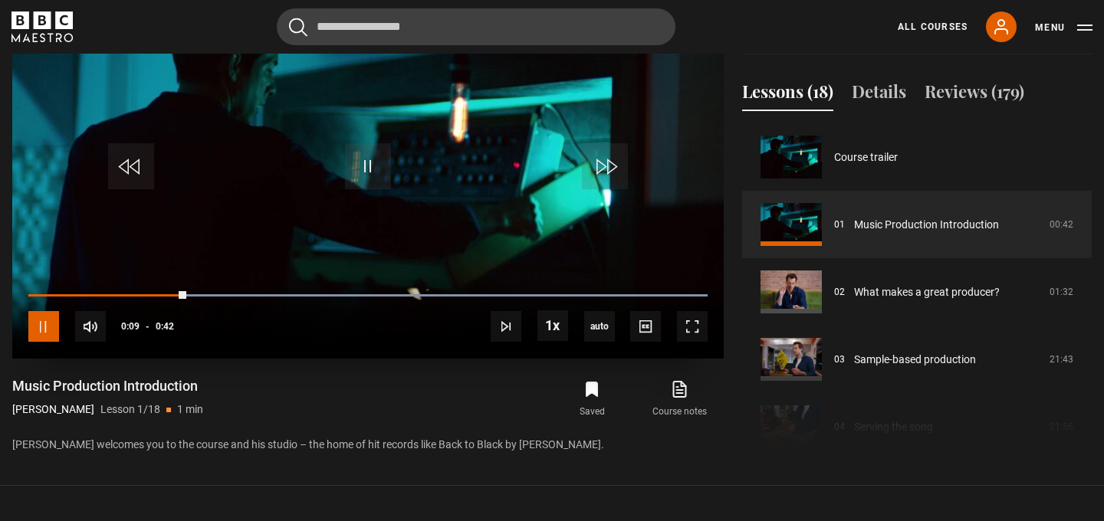
click at [47, 342] on span "Video Player" at bounding box center [43, 326] width 31 height 31
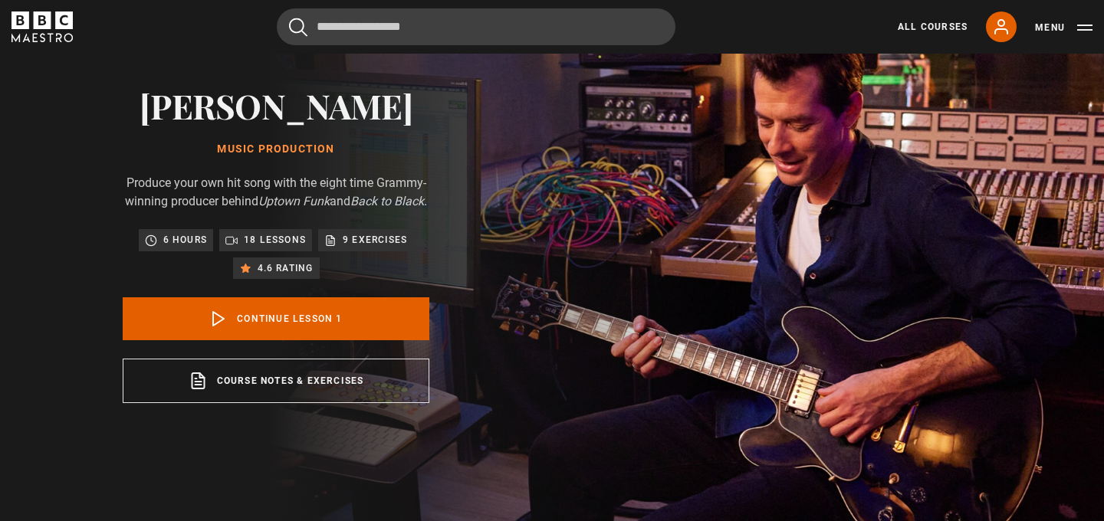
scroll to position [94, 0]
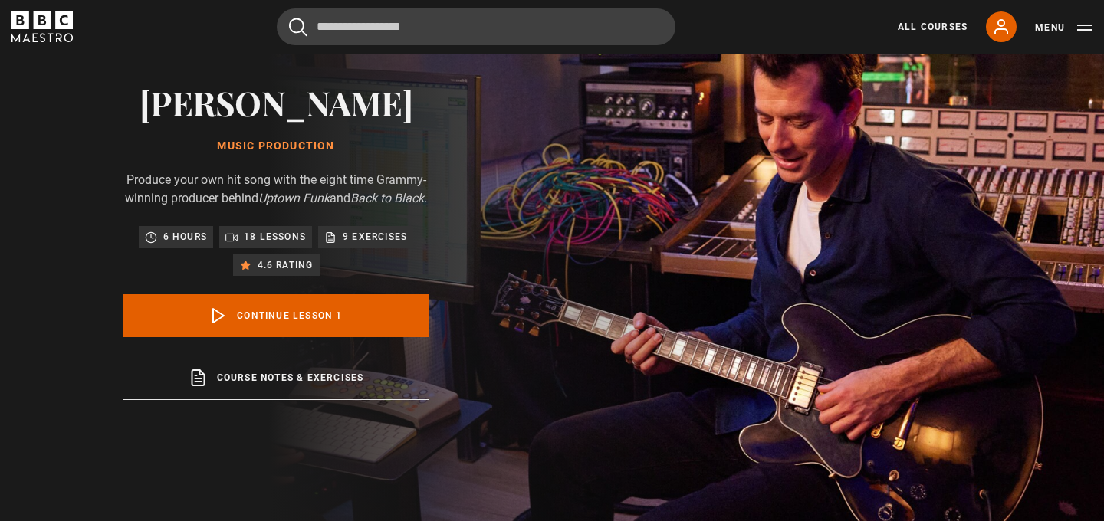
click at [258, 245] on p "18 lessons" at bounding box center [275, 236] width 62 height 15
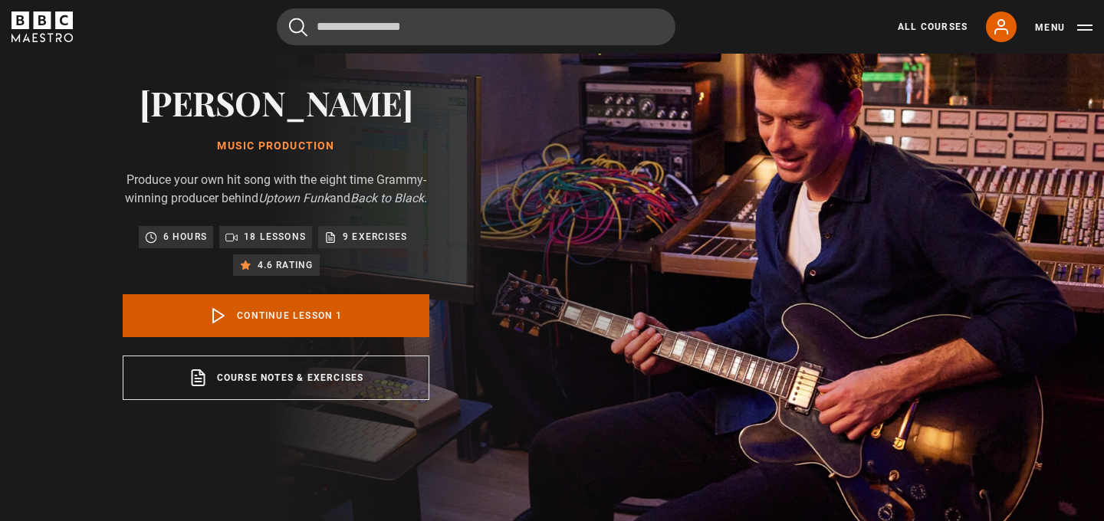
click at [326, 335] on link "Continue lesson 1" at bounding box center [276, 315] width 307 height 43
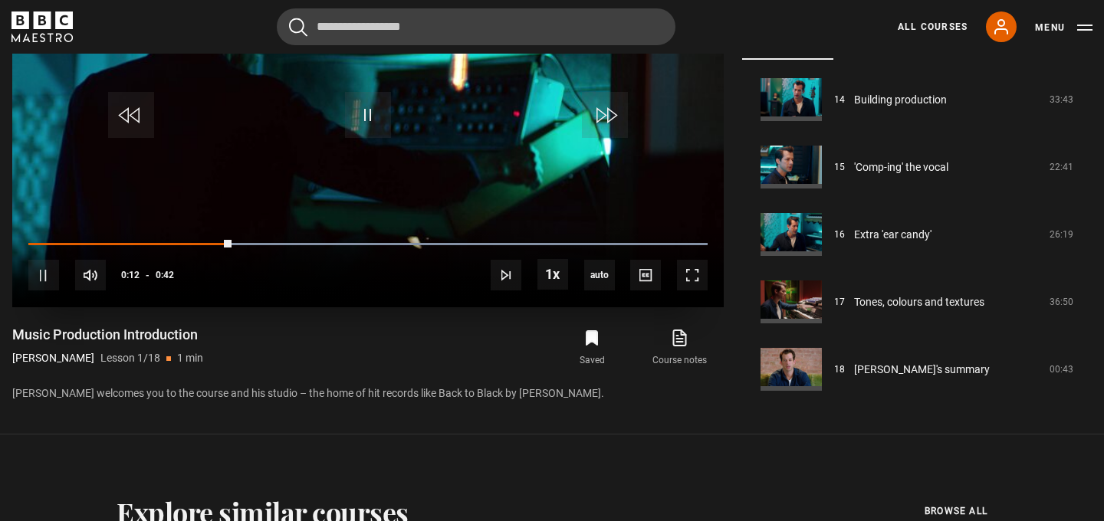
scroll to position [773, 0]
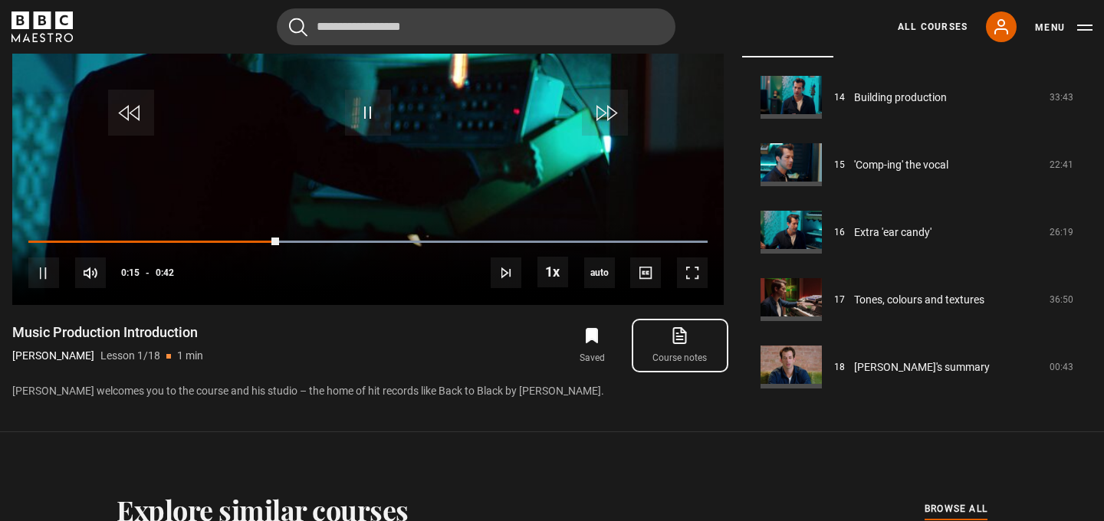
click at [687, 366] on link "Course notes opens in new tab" at bounding box center [679, 346] width 87 height 44
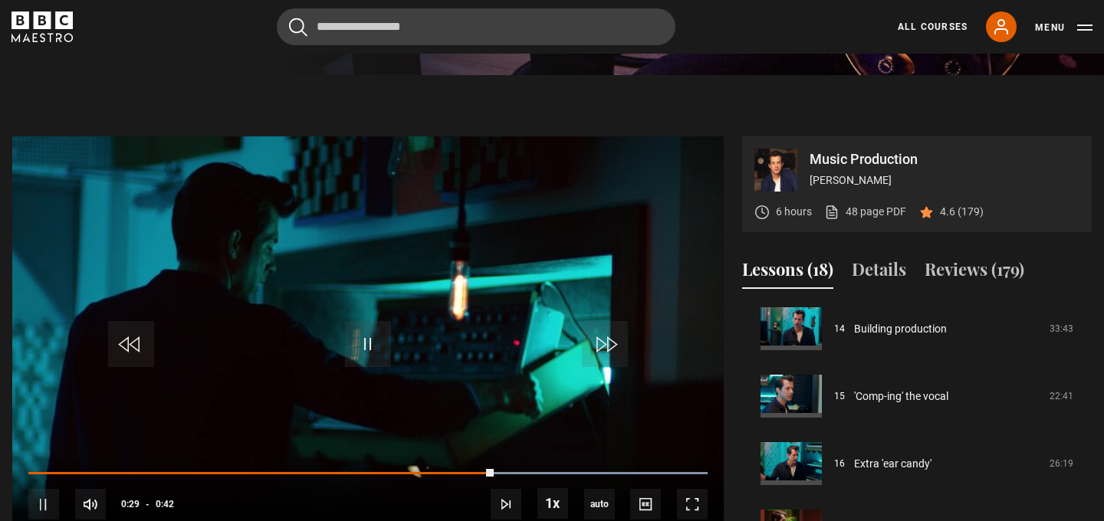
scroll to position [554, 0]
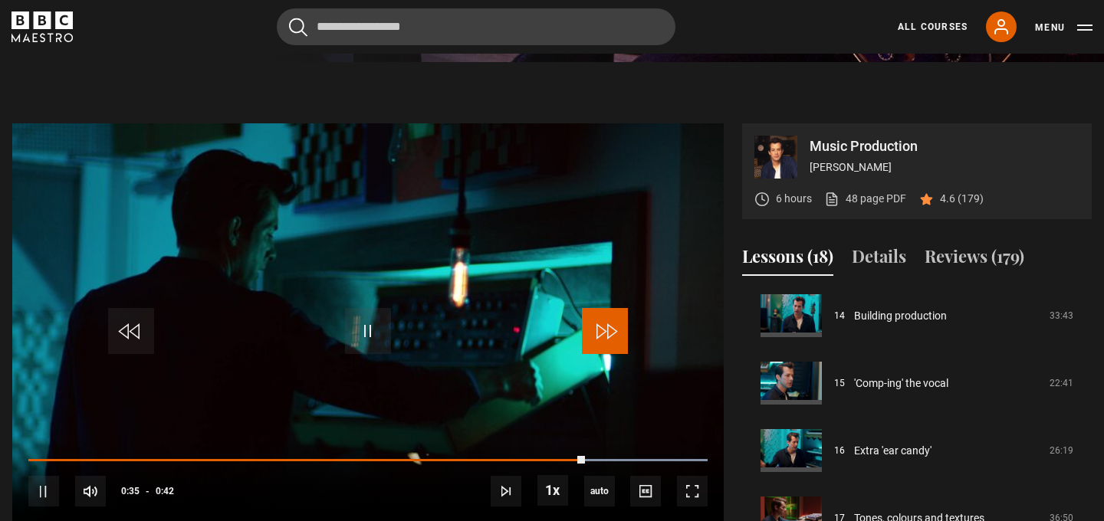
click at [592, 343] on span "Video Player" at bounding box center [605, 331] width 46 height 46
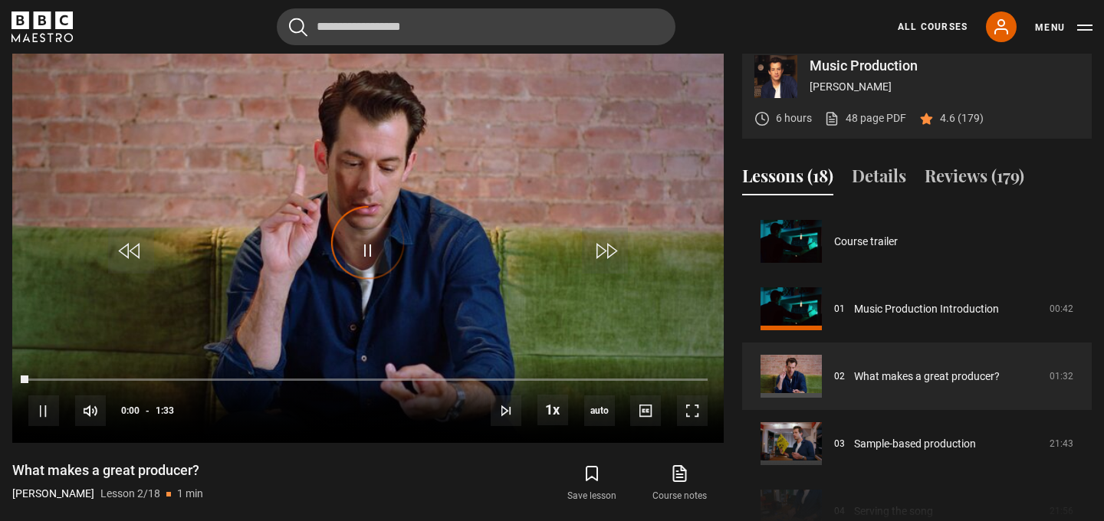
scroll to position [67, 0]
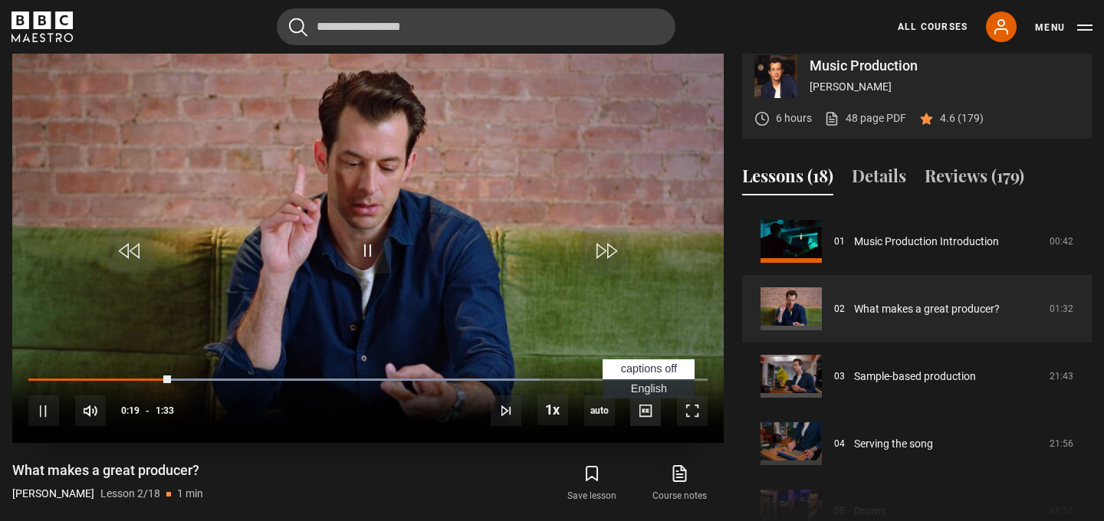
click at [633, 426] on span "Video Player" at bounding box center [645, 411] width 31 height 31
click at [651, 426] on span "Video Player" at bounding box center [645, 411] width 31 height 31
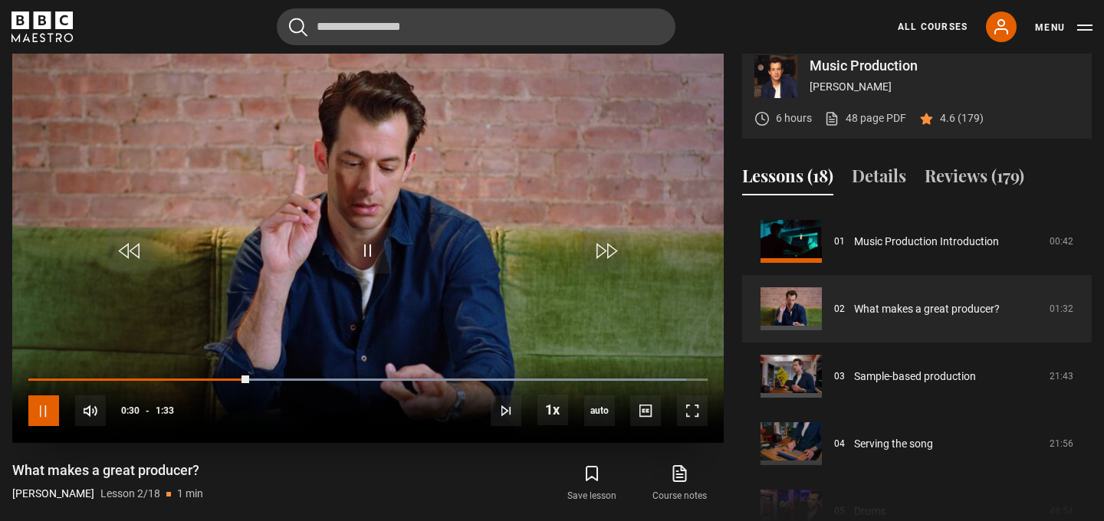
click at [47, 419] on span "Video Player" at bounding box center [43, 411] width 31 height 31
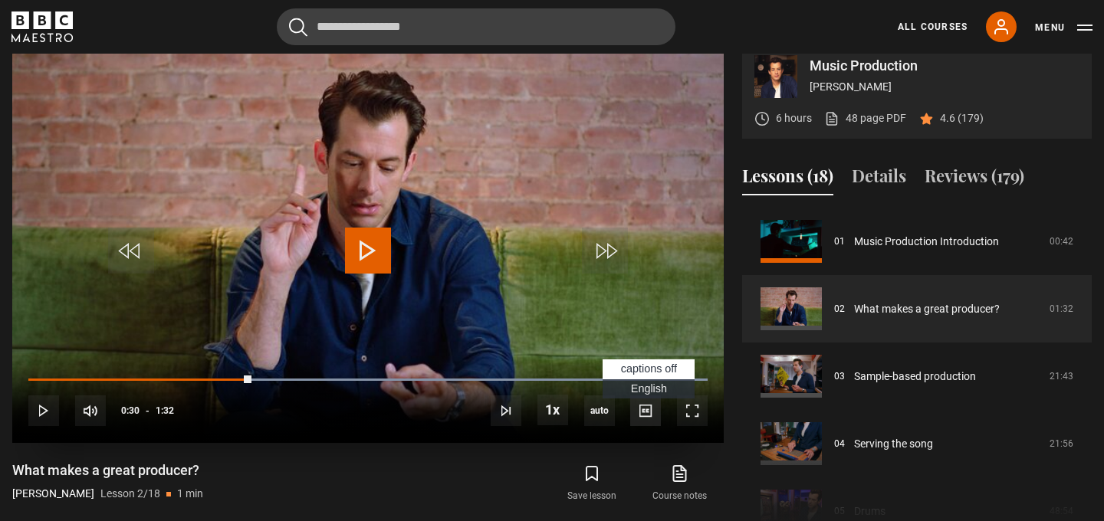
click at [645, 426] on span "Video Player" at bounding box center [645, 411] width 31 height 31
click at [383, 274] on span "Video Player" at bounding box center [368, 251] width 46 height 46
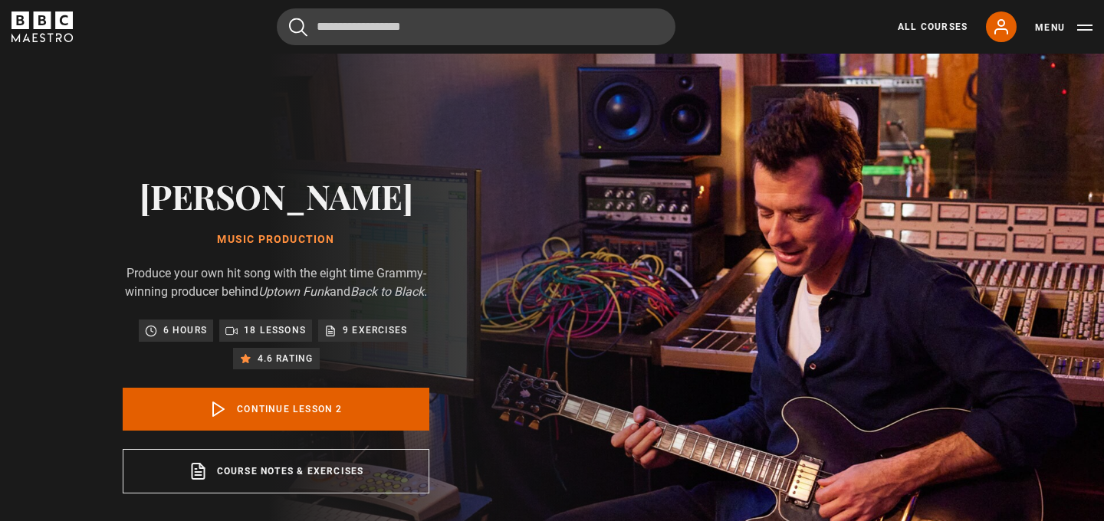
scroll to position [67, 0]
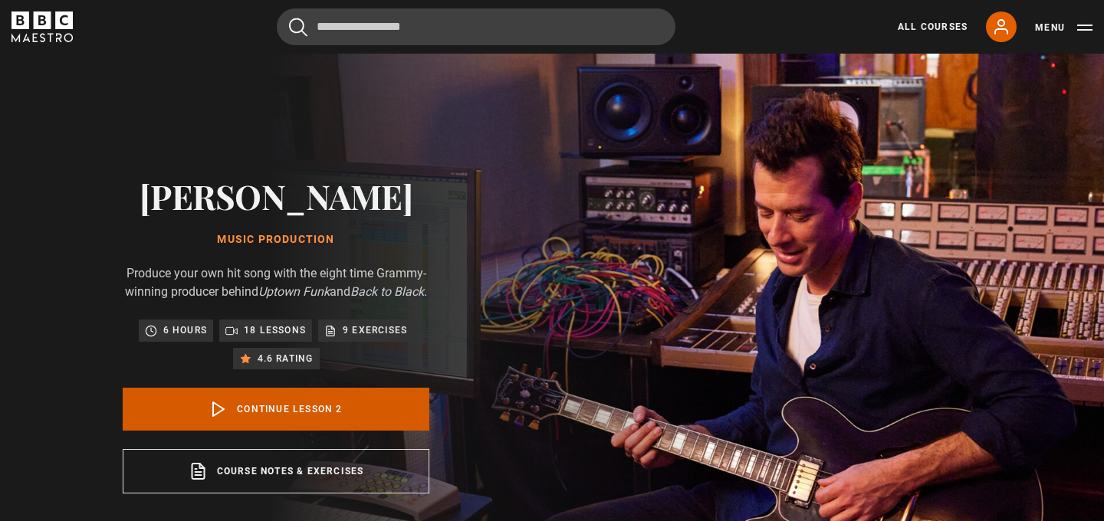
click at [283, 429] on link "Continue lesson 2" at bounding box center [276, 409] width 307 height 43
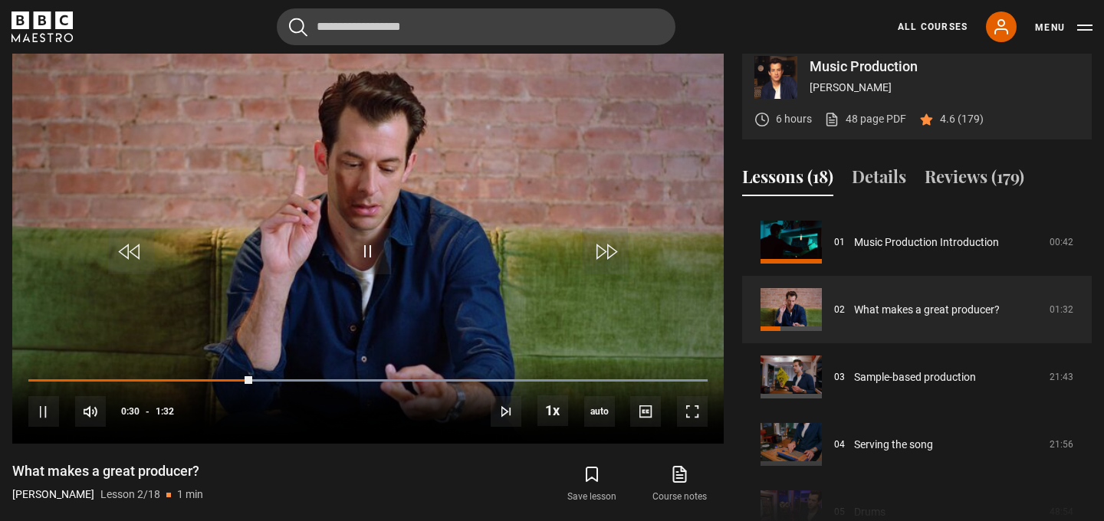
scroll to position [635, 0]
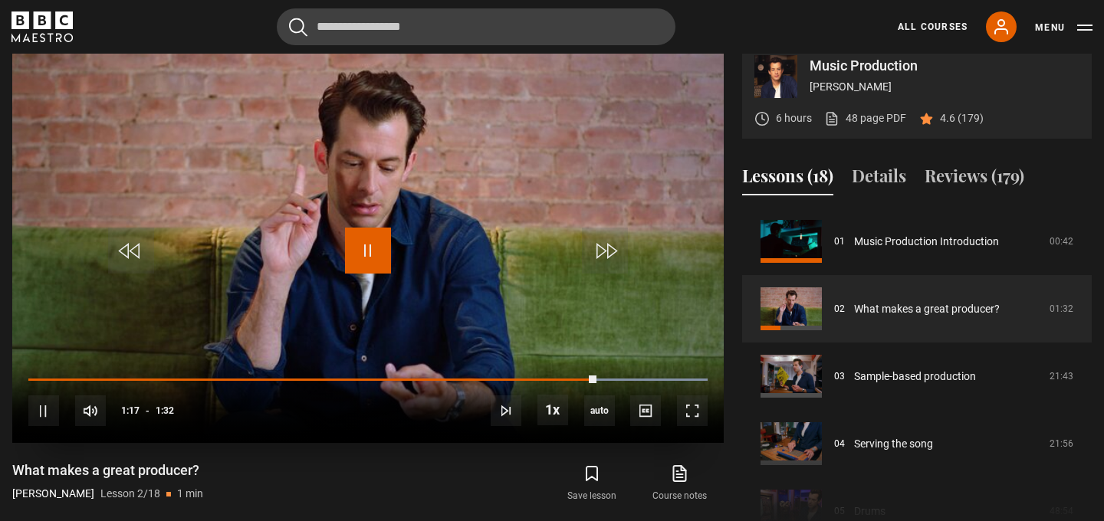
click at [363, 274] on span "Video Player" at bounding box center [368, 251] width 46 height 46
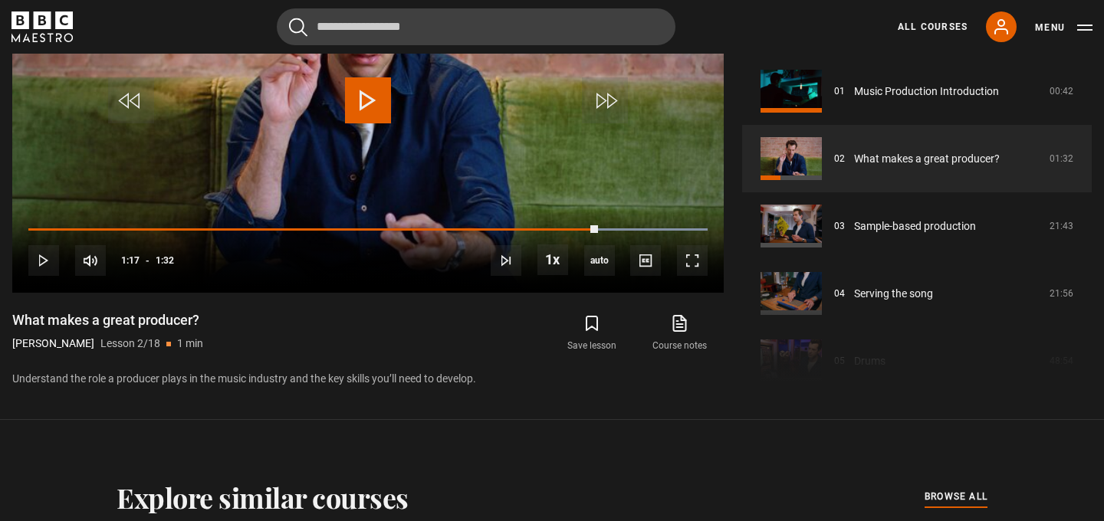
scroll to position [790, 0]
